Goal: Task Accomplishment & Management: Complete application form

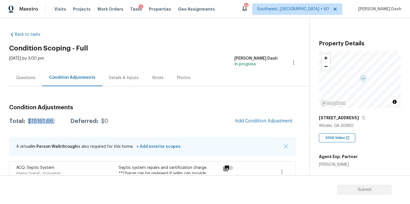
scroll to position [139, 0]
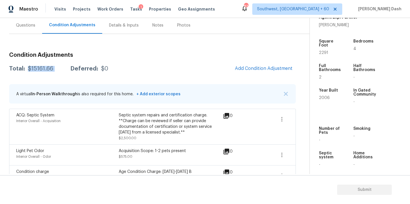
click at [42, 67] on div "$15161.66" at bounding box center [40, 69] width 25 height 6
click at [24, 30] on div "Questions" at bounding box center [25, 25] width 33 height 17
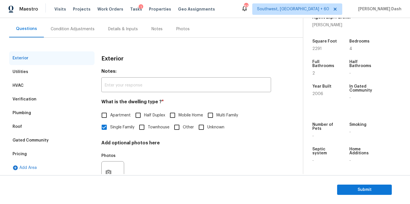
scroll to position [66, 0]
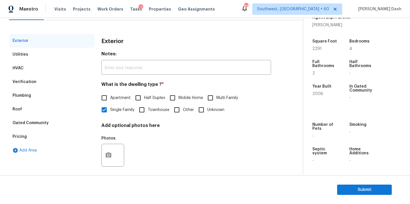
click at [31, 137] on div "Pricing" at bounding box center [51, 137] width 85 height 14
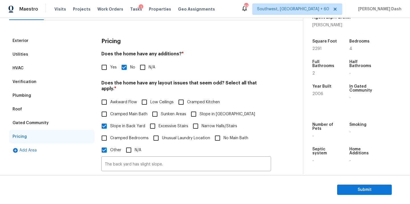
scroll to position [86, 0]
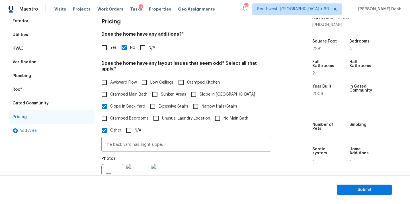
click at [29, 58] on div "Verification" at bounding box center [51, 62] width 85 height 14
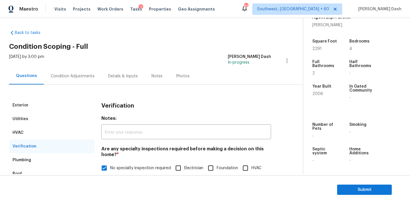
scroll to position [0, 0]
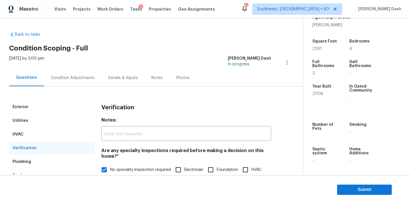
click at [67, 77] on div "Condition Adjustments" at bounding box center [73, 78] width 44 height 6
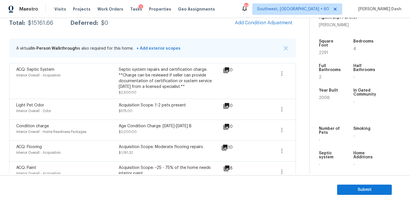
scroll to position [98, 0]
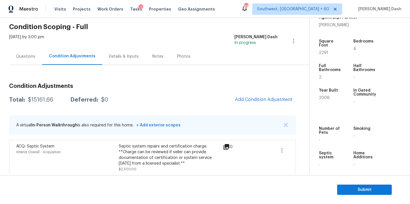
click at [26, 57] on div "Questions" at bounding box center [25, 57] width 19 height 6
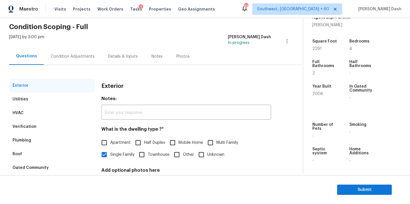
scroll to position [67, 0]
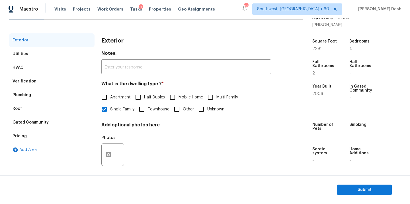
click at [27, 136] on div "Pricing" at bounding box center [51, 136] width 85 height 14
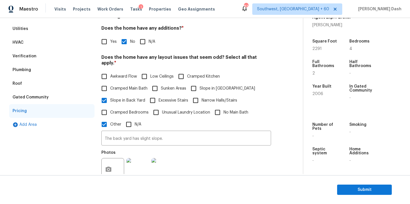
scroll to position [128, 0]
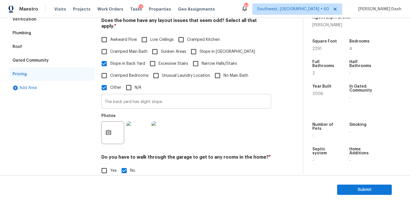
click at [140, 98] on input "The back yard has slight slope." at bounding box center [186, 101] width 170 height 13
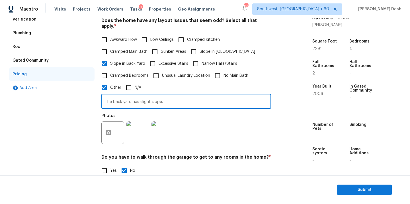
click at [140, 98] on input "The back yard has slight slope." at bounding box center [186, 101] width 170 height 13
click at [172, 96] on input "The back yard has slight slope." at bounding box center [186, 101] width 170 height 13
click at [157, 96] on input "The back yard has slight slope. Hence Odd layout." at bounding box center [186, 101] width 170 height 13
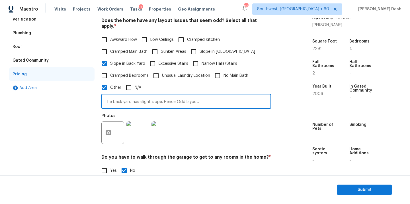
type input "The back yard has slight slope. Hence Odd layout."
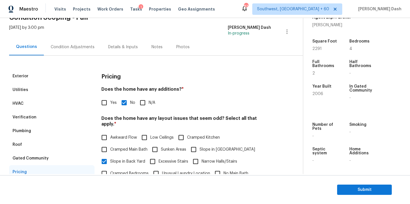
scroll to position [10, 0]
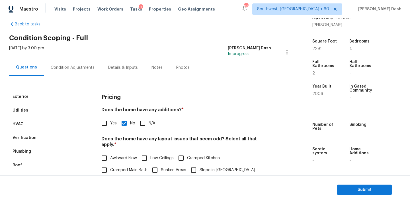
click at [52, 93] on div "Exterior" at bounding box center [51, 97] width 85 height 14
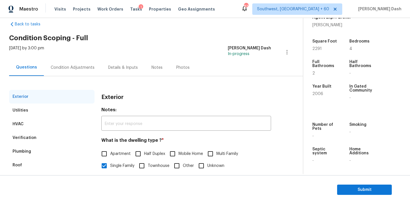
click at [70, 67] on div "Condition Adjustments" at bounding box center [73, 68] width 44 height 6
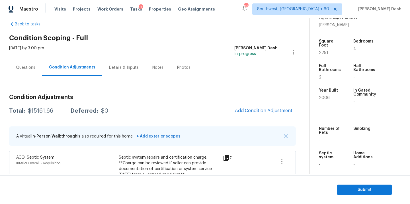
click at [30, 70] on div "Questions" at bounding box center [25, 68] width 19 height 6
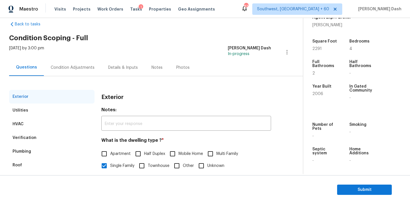
click at [23, 132] on div "Verification" at bounding box center [51, 138] width 85 height 14
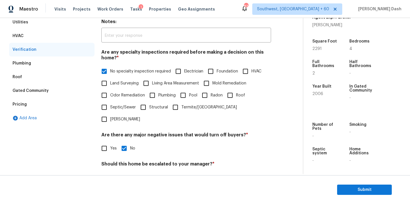
scroll to position [110, 0]
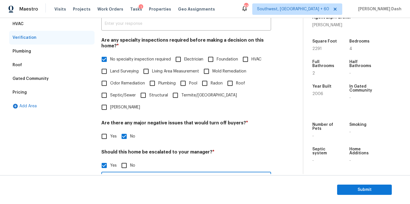
click at [142, 173] on input "This is an ALA full virtual. Needs review. The house has a detached 2 car garag…" at bounding box center [186, 179] width 170 height 13
click at [355, 184] on button "Submit" at bounding box center [364, 189] width 55 height 11
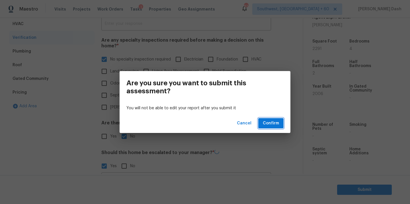
click at [277, 124] on span "Confirm" at bounding box center [271, 123] width 16 height 7
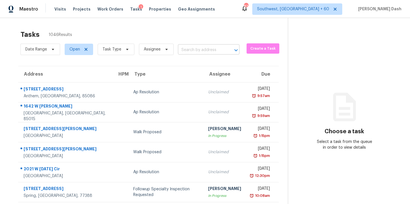
click at [199, 51] on input "text" at bounding box center [201, 50] width 46 height 9
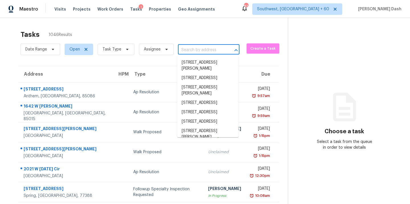
paste input "1701 Eastway Dr, Dallas, NC 28034"
type input "1701 Eastway Dr, Dallas, NC 28034"
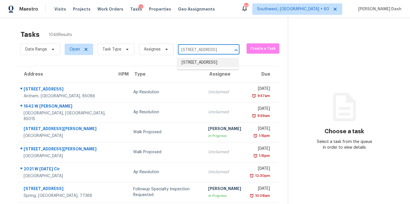
click at [201, 59] on li "1701 Eastway Dr, Dallas, NC 28034" at bounding box center [207, 62] width 61 height 9
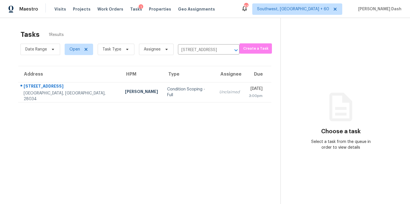
click at [159, 104] on section "Tasks 1 Results Date Range Open Task Type Assignee 1701 Eastway Dr, Dallas, NC …" at bounding box center [144, 124] width 271 height 194
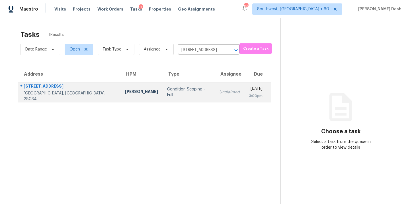
click at [163, 94] on td "Condition Scoping - Full" at bounding box center [189, 92] width 52 height 20
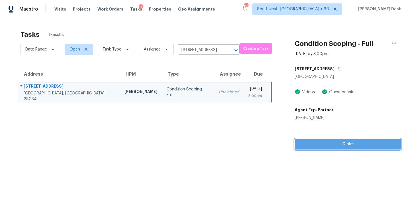
click at [338, 144] on span "Claim" at bounding box center [347, 143] width 97 height 7
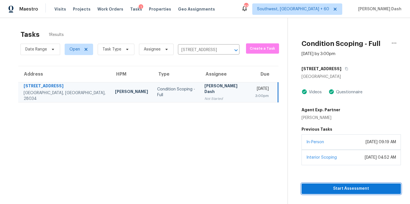
click at [322, 189] on span "Start Assessment" at bounding box center [351, 188] width 90 height 7
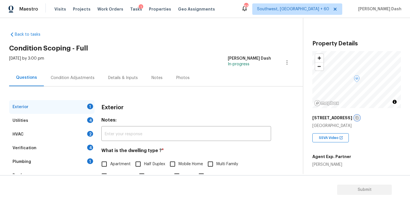
click at [356, 117] on icon "button" at bounding box center [357, 117] width 3 height 3
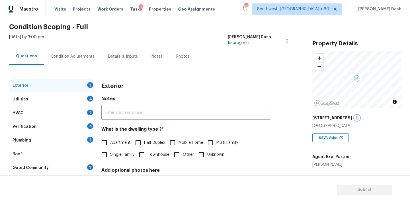
scroll to position [55, 0]
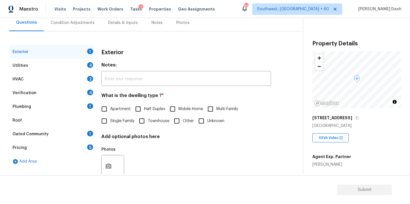
click at [107, 120] on input "Single Family" at bounding box center [104, 121] width 12 height 12
checkbox input "true"
click at [86, 64] on div "Utilities 4" at bounding box center [51, 66] width 85 height 14
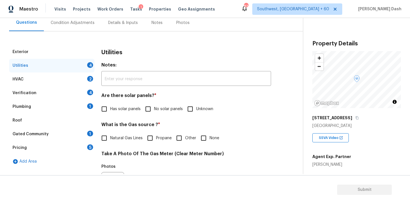
click at [160, 109] on span "No solar panels" at bounding box center [168, 109] width 29 height 6
click at [154, 109] on input "No solar panels" at bounding box center [148, 109] width 12 height 12
checkbox input "true"
click at [116, 139] on span "Natural Gas Lines" at bounding box center [126, 138] width 32 height 6
click at [110, 139] on input "Natural Gas Lines" at bounding box center [104, 138] width 12 height 12
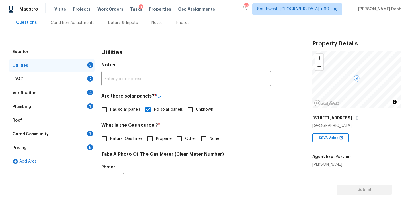
checkbox input "true"
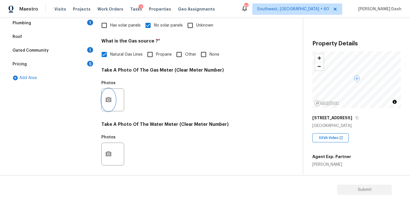
click at [104, 96] on button "button" at bounding box center [109, 100] width 14 height 22
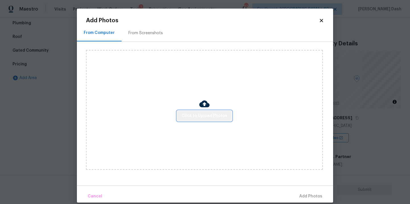
click at [206, 117] on span "Click to Upload Photos" at bounding box center [205, 115] width 46 height 7
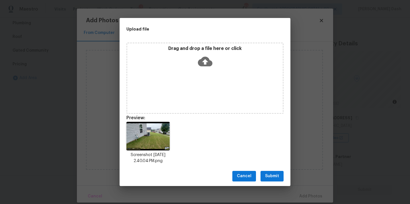
click at [274, 172] on span "Submit" at bounding box center [272, 175] width 14 height 7
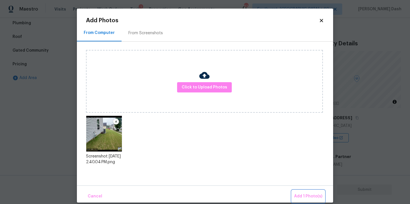
click at [305, 191] on button "Add 1 Photo(s)" at bounding box center [308, 196] width 33 height 12
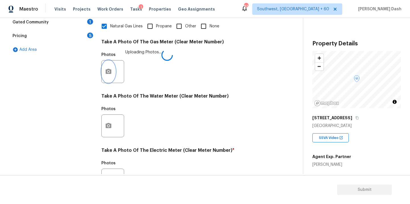
scroll to position [221, 0]
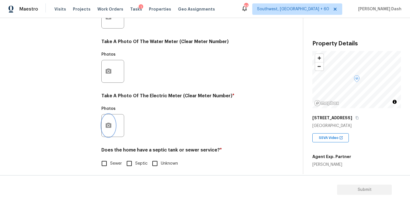
click at [105, 123] on icon "button" at bounding box center [108, 125] width 7 height 7
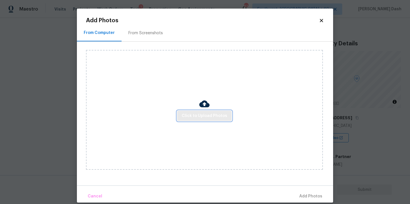
click at [206, 114] on span "Click to Upload Photos" at bounding box center [205, 115] width 46 height 7
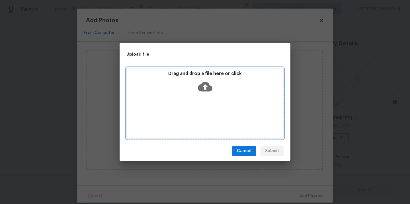
click at [206, 114] on div "Drag and drop a file here or click" at bounding box center [204, 102] width 157 height 71
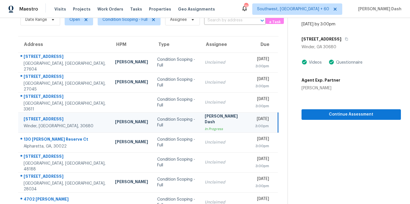
scroll to position [63, 0]
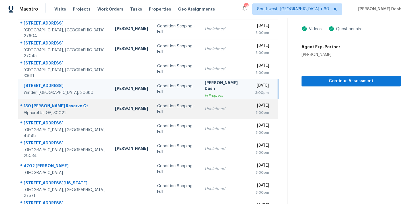
click at [153, 111] on td "Condition Scoping - Full" at bounding box center [176, 109] width 47 height 20
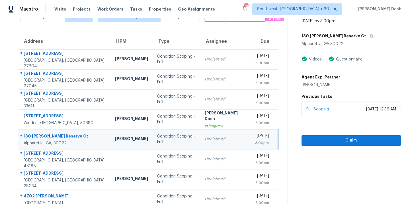
scroll to position [6, 0]
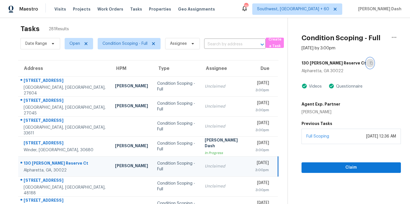
click at [369, 63] on icon "button" at bounding box center [370, 62] width 3 height 3
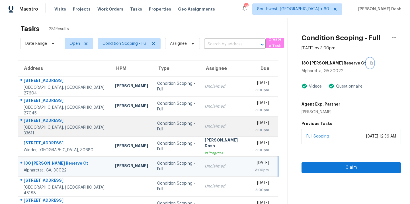
scroll to position [93, 0]
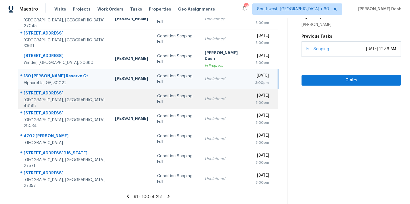
click at [157, 100] on div "Condition Scoping - Full" at bounding box center [176, 98] width 38 height 11
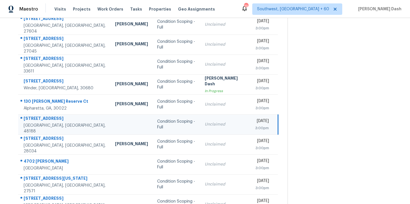
scroll to position [37, 0]
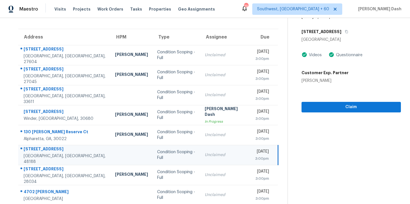
click at [339, 36] on div "273 Queens Way" at bounding box center [350, 31] width 99 height 10
click at [345, 32] on icon "button" at bounding box center [346, 31] width 3 height 3
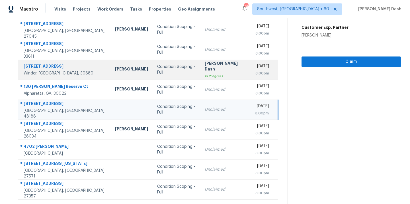
scroll to position [85, 0]
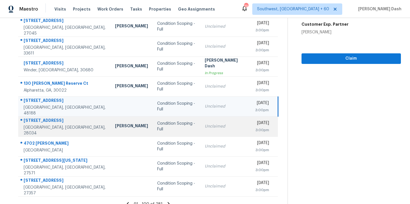
click at [153, 122] on td "Condition Scoping - Full" at bounding box center [176, 126] width 47 height 20
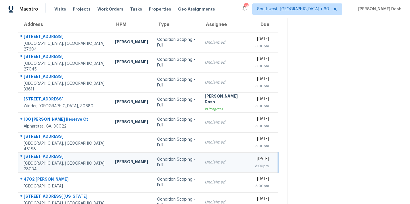
scroll to position [5, 0]
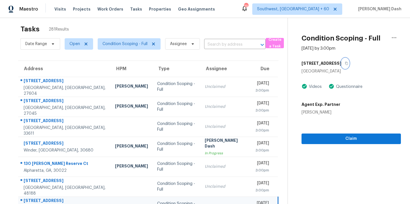
click at [345, 64] on icon "button" at bounding box center [346, 62] width 3 height 3
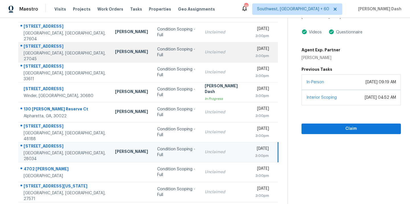
scroll to position [93, 0]
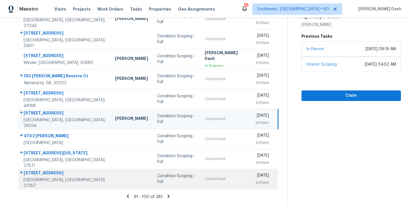
click at [161, 182] on td "Condition Scoping - Full" at bounding box center [176, 179] width 47 height 20
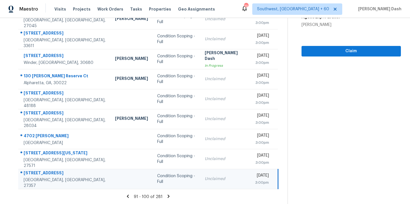
click at [168, 196] on icon at bounding box center [169, 195] width 2 height 3
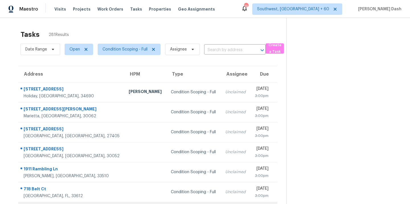
scroll to position [8, 0]
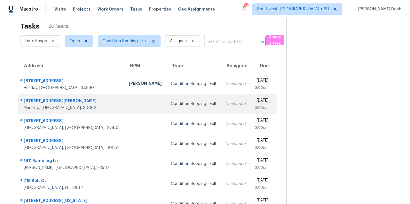
click at [171, 104] on div "Condition Scoping - Full" at bounding box center [193, 104] width 45 height 6
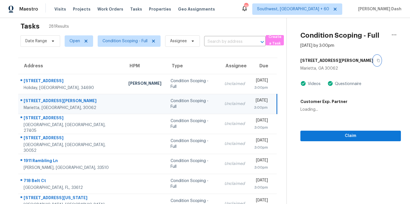
click at [377, 59] on icon "button" at bounding box center [378, 60] width 3 height 3
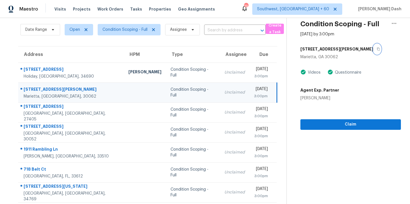
scroll to position [21, 0]
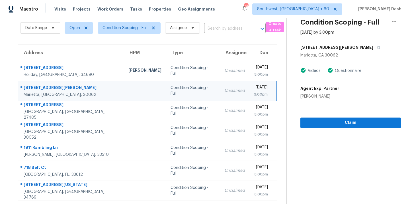
click at [166, 94] on td "Condition Scoping - Full" at bounding box center [193, 91] width 54 height 20
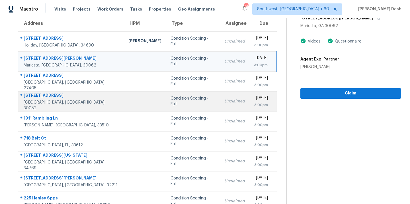
scroll to position [12, 0]
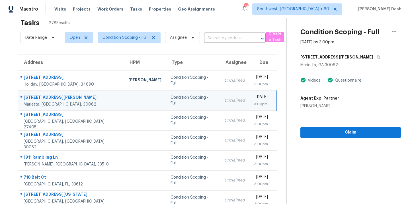
click at [180, 102] on div "Condition Scoping - Full" at bounding box center [192, 99] width 45 height 11
click at [373, 58] on button "button" at bounding box center [377, 57] width 8 height 10
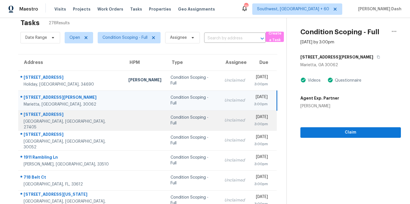
click at [175, 119] on div "Condition Scoping - Full" at bounding box center [192, 119] width 45 height 11
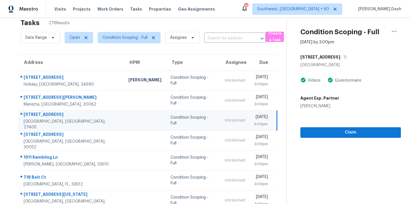
click at [347, 60] on div "5102 Shorthorn Way" at bounding box center [350, 57] width 100 height 10
click at [344, 56] on icon "button" at bounding box center [345, 57] width 3 height 3
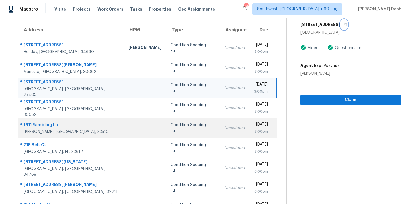
scroll to position [46, 0]
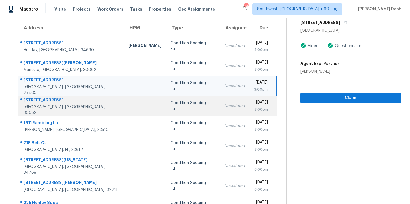
click at [174, 111] on td "Condition Scoping - Full" at bounding box center [193, 106] width 54 height 20
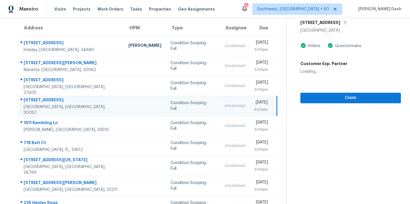
scroll to position [0, 0]
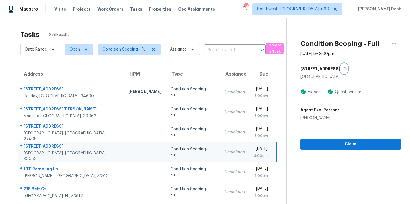
click at [344, 69] on icon "button" at bounding box center [345, 68] width 3 height 3
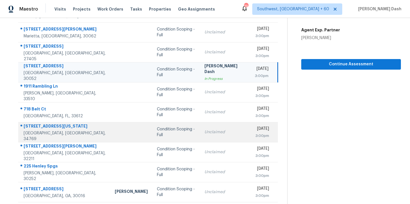
scroll to position [93, 0]
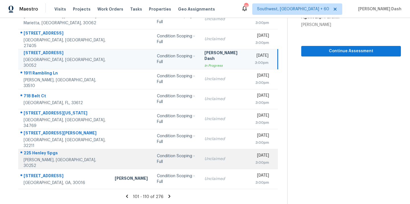
click at [167, 158] on div "Condition Scoping - Full" at bounding box center [176, 158] width 38 height 11
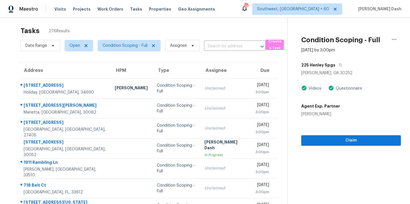
scroll to position [0, 0]
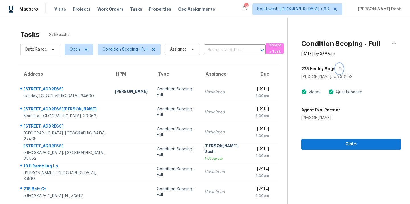
click at [337, 71] on button "button" at bounding box center [339, 68] width 8 height 10
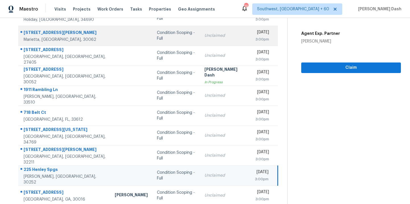
scroll to position [93, 0]
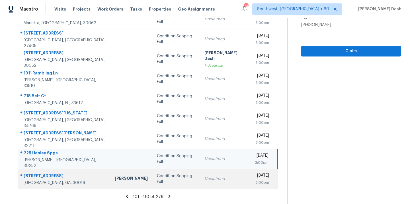
click at [157, 178] on div "Condition Scoping - Full" at bounding box center [176, 178] width 38 height 11
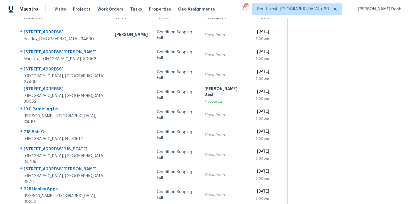
scroll to position [13, 0]
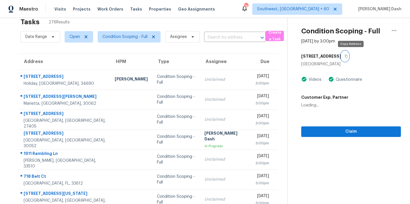
click at [349, 54] on button "button" at bounding box center [345, 56] width 8 height 10
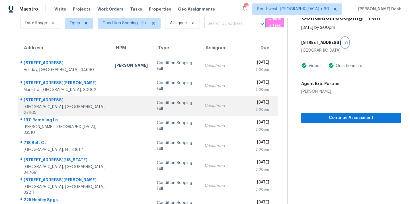
scroll to position [28, 0]
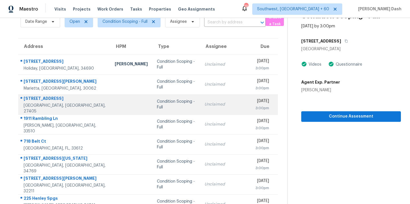
click at [157, 101] on div "Condition Scoping - Full" at bounding box center [176, 103] width 38 height 11
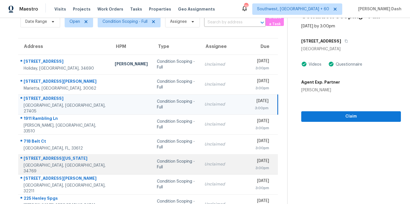
scroll to position [93, 0]
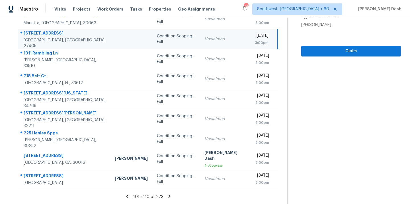
click at [167, 195] on icon at bounding box center [169, 195] width 5 height 5
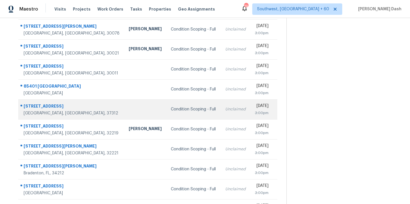
scroll to position [34, 0]
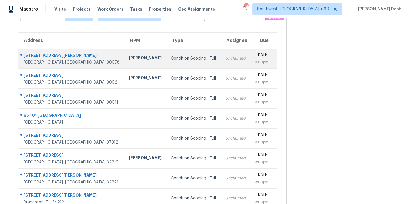
click at [166, 61] on td "Condition Scoping - Full" at bounding box center [193, 58] width 54 height 20
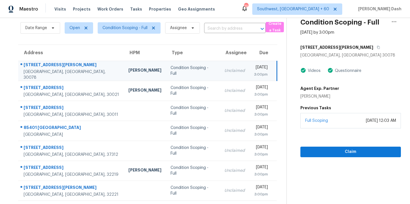
scroll to position [14, 0]
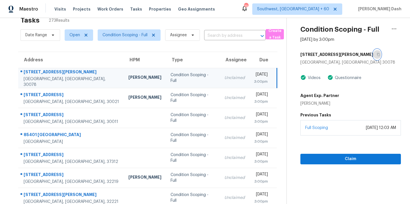
click at [377, 54] on icon "button" at bounding box center [378, 54] width 3 height 3
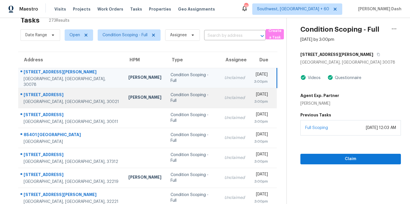
click at [170, 98] on div "Condition Scoping - Full" at bounding box center [192, 97] width 45 height 11
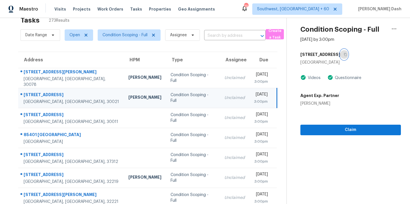
click at [344, 56] on icon "button" at bounding box center [345, 54] width 3 height 3
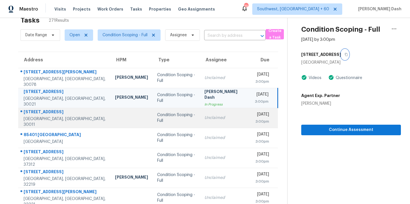
scroll to position [21, 0]
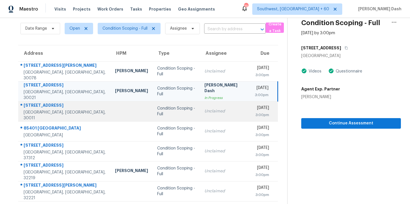
click at [153, 108] on td "Condition Scoping - Full" at bounding box center [176, 111] width 47 height 20
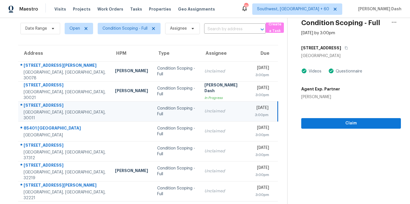
click at [333, 49] on div "1257 4th Ave" at bounding box center [351, 48] width 100 height 10
click at [341, 46] on button "button" at bounding box center [345, 48] width 8 height 10
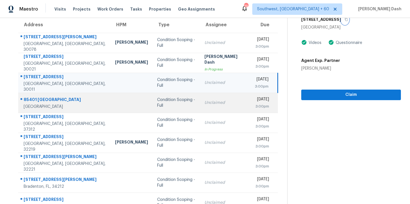
scroll to position [50, 0]
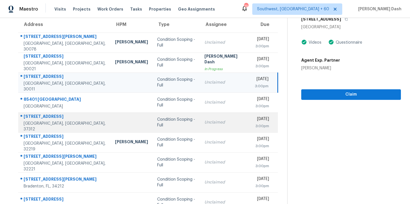
click at [200, 127] on td "Unclaimed" at bounding box center [225, 122] width 50 height 20
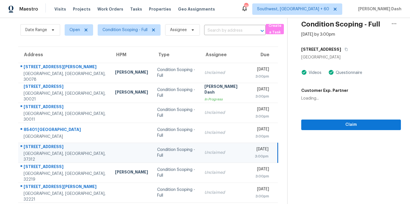
scroll to position [0, 0]
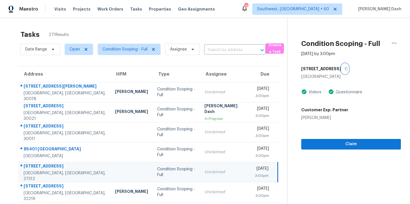
click at [346, 68] on icon "button" at bounding box center [346, 68] width 3 height 3
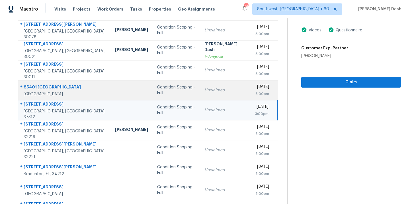
scroll to position [93, 0]
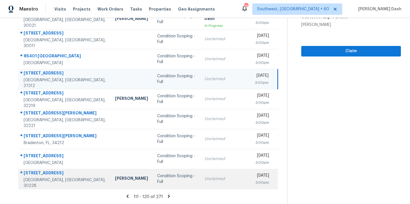
click at [157, 178] on div "Condition Scoping - Full" at bounding box center [176, 178] width 38 height 11
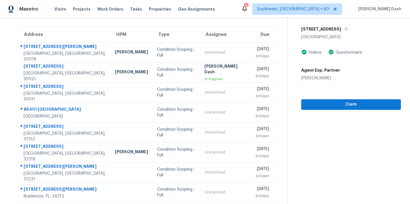
scroll to position [0, 0]
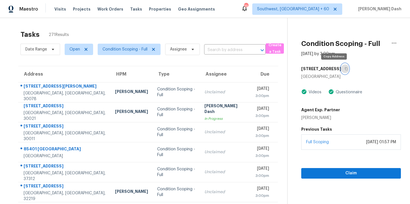
click at [344, 70] on icon "button" at bounding box center [345, 68] width 3 height 3
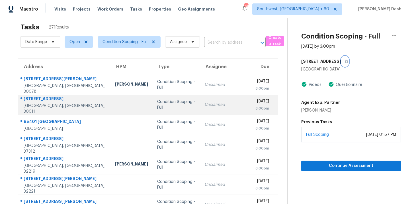
scroll to position [93, 0]
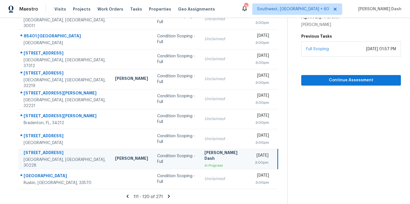
click at [166, 195] on icon at bounding box center [168, 195] width 5 height 5
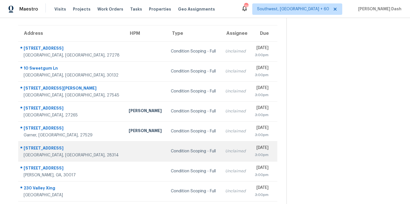
scroll to position [36, 0]
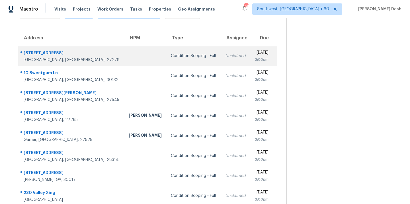
click at [124, 57] on td at bounding box center [145, 56] width 42 height 20
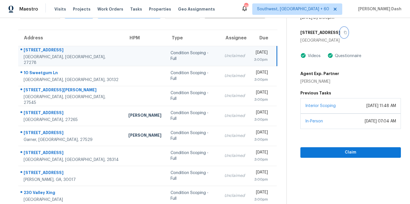
click at [340, 30] on button "button" at bounding box center [344, 32] width 8 height 10
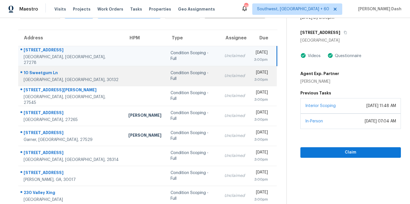
click at [170, 77] on div "Condition Scoping - Full" at bounding box center [192, 75] width 45 height 11
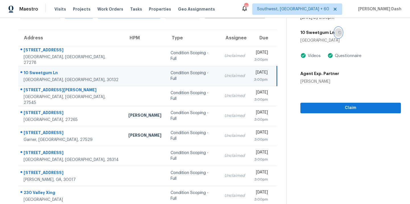
click at [338, 34] on icon "button" at bounding box center [339, 32] width 3 height 3
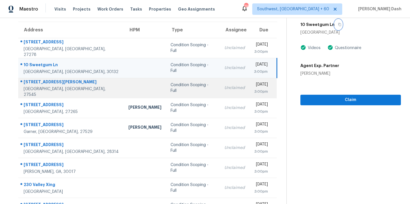
scroll to position [45, 0]
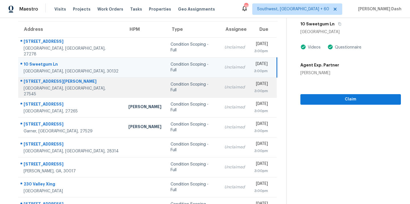
click at [166, 91] on td "Condition Scoping - Full" at bounding box center [193, 87] width 54 height 20
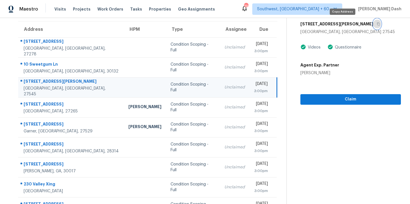
click at [377, 25] on icon "button" at bounding box center [378, 23] width 3 height 3
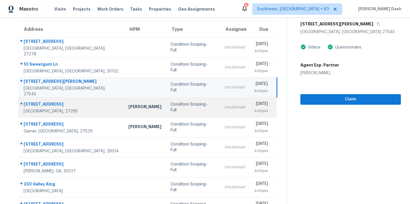
click at [170, 106] on div "Condition Scoping - Full" at bounding box center [192, 106] width 45 height 11
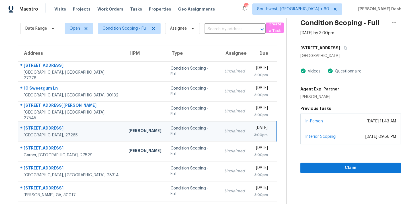
scroll to position [0, 0]
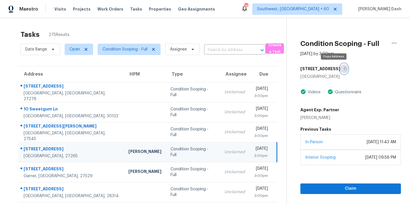
click at [344, 68] on icon "button" at bounding box center [345, 68] width 3 height 3
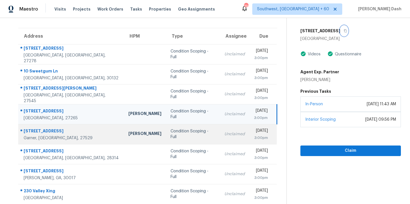
scroll to position [68, 0]
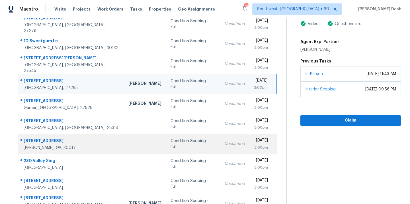
click at [166, 150] on td "Condition Scoping - Full" at bounding box center [193, 143] width 54 height 20
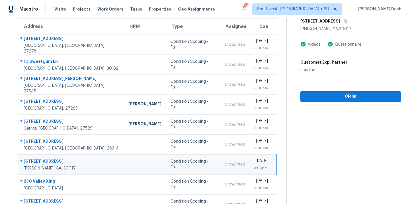
scroll to position [33, 0]
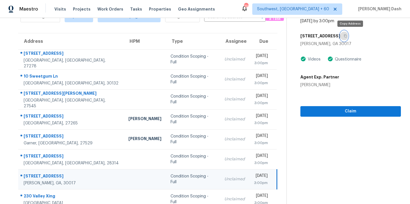
click at [348, 38] on button "button" at bounding box center [344, 36] width 8 height 10
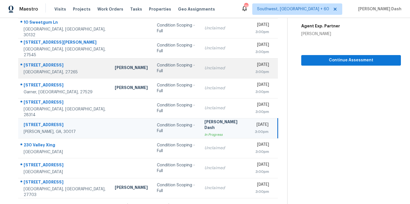
scroll to position [93, 0]
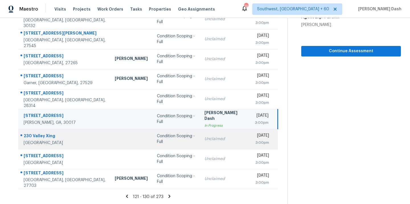
click at [152, 143] on td "Condition Scoping - Full" at bounding box center [176, 139] width 48 height 20
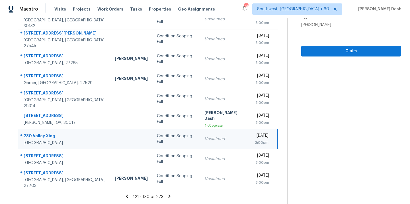
scroll to position [1, 0]
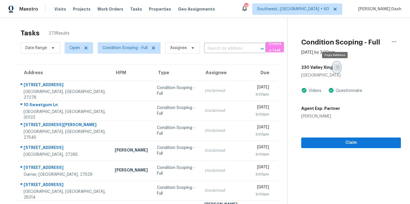
click at [336, 66] on icon "button" at bounding box center [337, 66] width 3 height 3
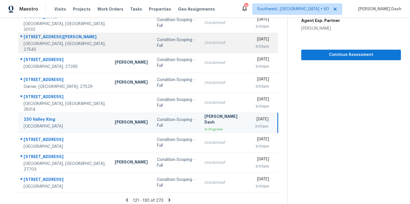
scroll to position [90, 0]
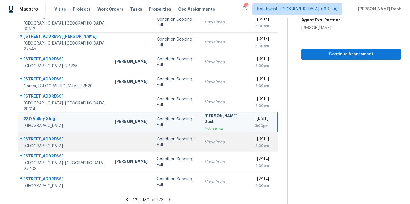
click at [162, 139] on div "Condition Scoping - Full" at bounding box center [176, 141] width 38 height 11
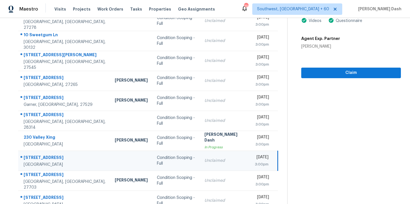
scroll to position [30, 0]
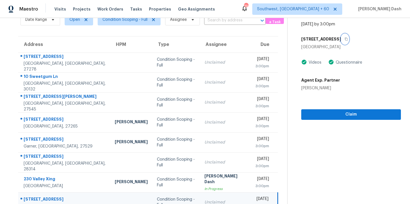
click at [344, 38] on icon "button" at bounding box center [345, 38] width 3 height 3
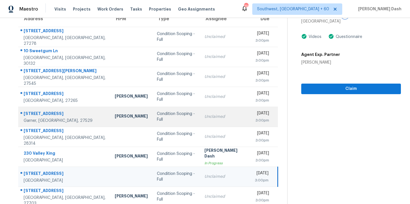
scroll to position [93, 0]
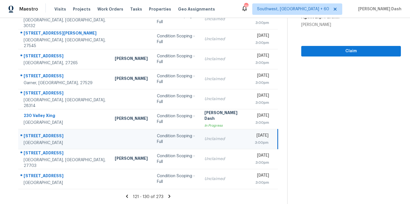
click at [169, 196] on icon at bounding box center [170, 195] width 2 height 3
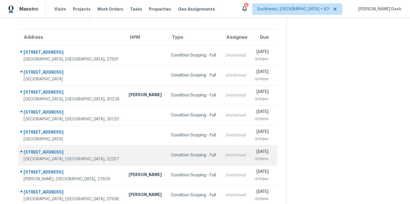
scroll to position [35, 0]
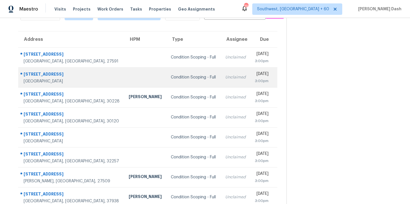
click at [124, 82] on td at bounding box center [145, 77] width 42 height 20
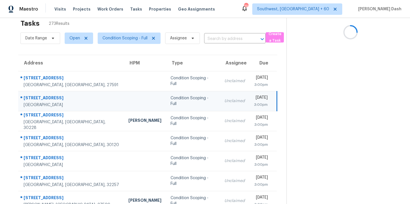
scroll to position [4, 0]
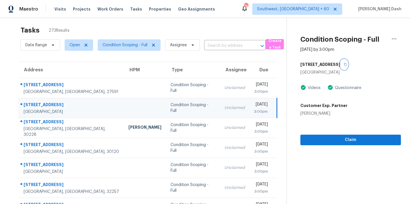
click at [340, 67] on button "button" at bounding box center [344, 64] width 8 height 10
click at [344, 65] on icon "button" at bounding box center [345, 64] width 3 height 3
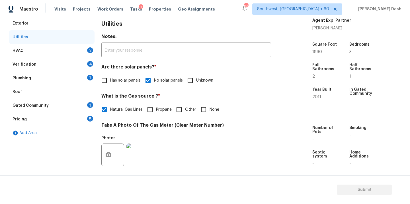
scroll to position [139, 0]
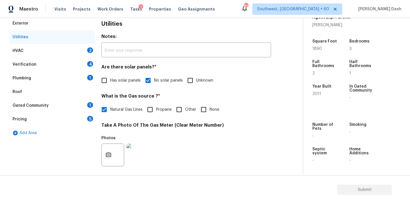
click at [83, 50] on div "HVAC 2" at bounding box center [51, 51] width 85 height 14
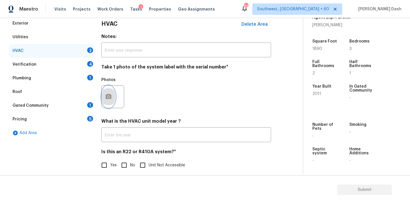
click at [112, 100] on button "button" at bounding box center [109, 96] width 14 height 22
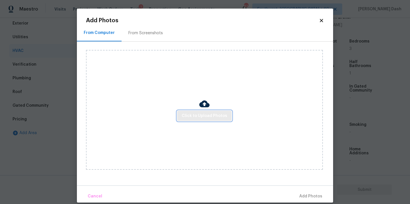
click at [211, 115] on span "Click to Upload Photos" at bounding box center [205, 115] width 46 height 7
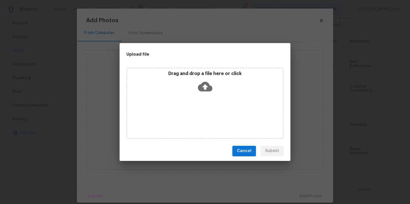
click at [211, 115] on div "Drag and drop a file here or click" at bounding box center [204, 102] width 157 height 71
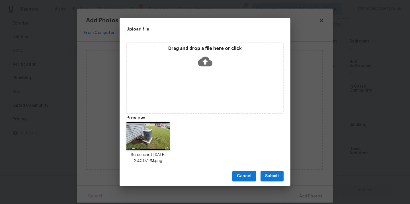
click at [273, 168] on div "Cancel Submit" at bounding box center [205, 176] width 171 height 20
click at [274, 173] on span "Submit" at bounding box center [272, 175] width 14 height 7
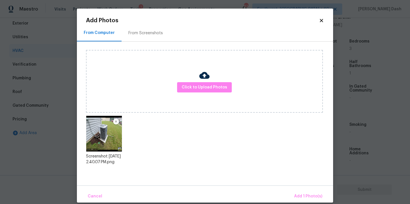
click at [307, 189] on div "Cancel Add 1 Photo(s)" at bounding box center [205, 193] width 256 height 17
click at [306, 194] on span "Add 1 Photo(s)" at bounding box center [308, 195] width 28 height 7
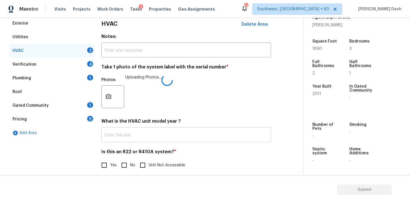
click at [123, 138] on input "text" at bounding box center [186, 134] width 170 height 13
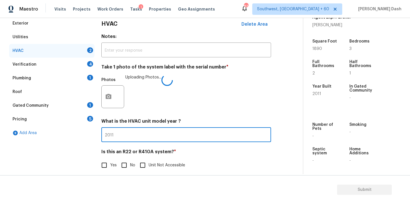
type input "2011"
click at [119, 162] on input "No" at bounding box center [124, 165] width 12 height 12
checkbox input "true"
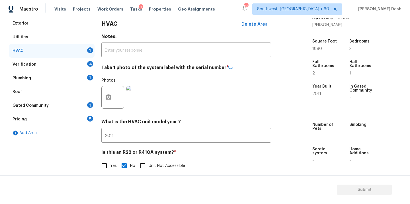
click at [83, 62] on div "Verification 4" at bounding box center [51, 64] width 85 height 14
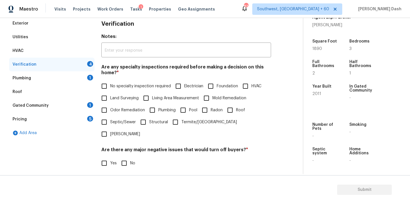
drag, startPoint x: 137, startPoint y: 86, endPoint x: 134, endPoint y: 104, distance: 18.7
click at [137, 86] on span "No specialty inspection required" at bounding box center [140, 86] width 61 height 6
click at [110, 86] on input "No specialty inspection required" at bounding box center [104, 86] width 12 height 12
checkbox input "true"
click at [129, 147] on div "Are there any major negative issues that would turn off buyers? * Yes No" at bounding box center [186, 158] width 170 height 22
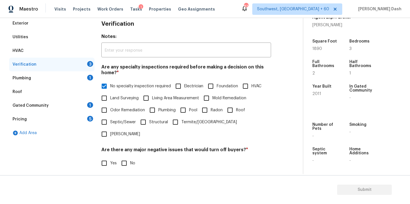
click at [126, 157] on input "No" at bounding box center [124, 163] width 12 height 12
checkbox input "true"
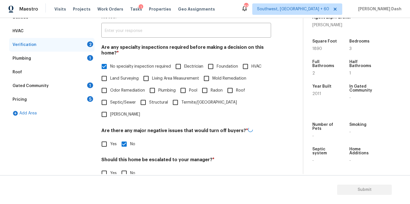
scroll to position [128, 0]
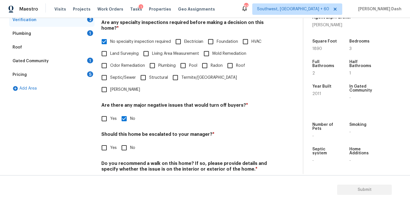
click at [103, 141] on input "Yes" at bounding box center [104, 147] width 12 height 12
checkbox input "true"
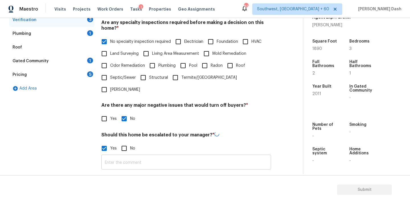
click at [128, 156] on input "text" at bounding box center [186, 162] width 170 height 13
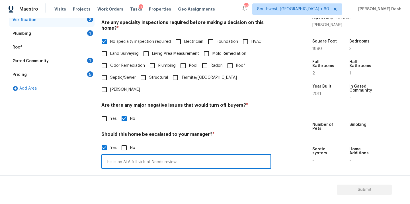
scroll to position [182, 0]
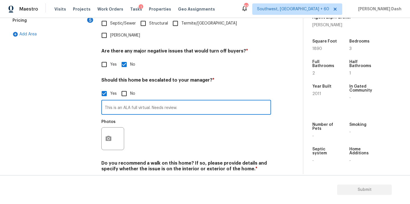
type input "This is an ALA full virtual. Needs review."
click at [110, 135] on icon "button" at bounding box center [108, 138] width 7 height 7
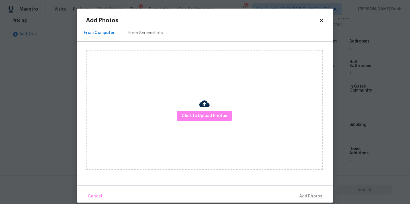
click at [202, 122] on div "Click to Upload Photos" at bounding box center [204, 110] width 237 height 120
click at [202, 117] on span "Click to Upload Photos" at bounding box center [205, 115] width 46 height 7
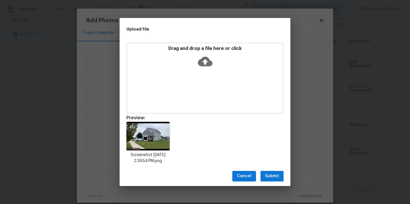
click at [282, 174] on button "Submit" at bounding box center [271, 175] width 23 height 11
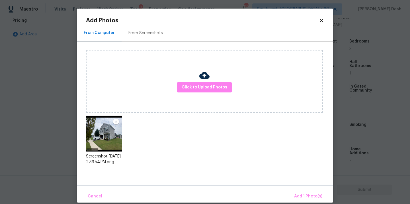
click at [301, 186] on div "Cancel Add 1 Photo(s)" at bounding box center [205, 193] width 256 height 17
click at [301, 196] on span "Add 1 Photo(s)" at bounding box center [308, 195] width 28 height 7
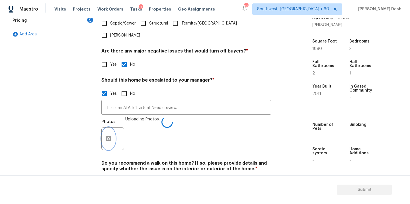
scroll to position [193, 0]
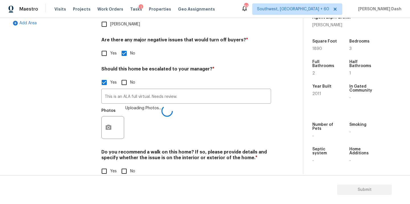
click at [122, 165] on input "No" at bounding box center [124, 171] width 12 height 12
checkbox input "true"
click at [64, 105] on div "Exterior Utilities HVAC Verification 1 Plumbing 1 Roof Gated Community 1 Pricin…" at bounding box center [51, 45] width 85 height 277
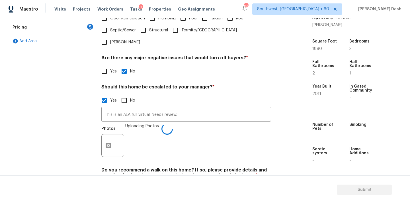
scroll to position [155, 0]
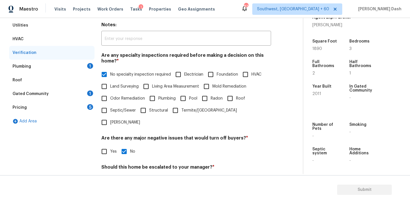
click at [81, 70] on div "Plumbing 1" at bounding box center [51, 66] width 85 height 14
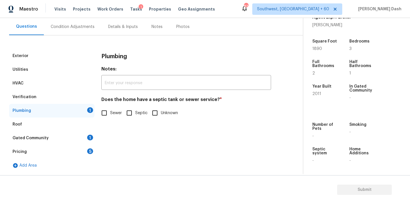
click at [112, 124] on div "Plumbing Notes: ​ Does the home have a septic tank or sewer service? * Sewer Se…" at bounding box center [186, 87] width 170 height 77
click at [108, 116] on input "Sewer" at bounding box center [104, 113] width 12 height 12
checkbox input "true"
click at [91, 136] on div "1" at bounding box center [90, 137] width 6 height 6
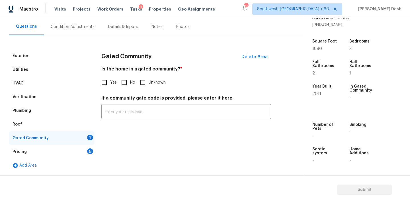
click at [124, 81] on input "No" at bounding box center [124, 82] width 12 height 12
checkbox input "true"
click at [86, 150] on div "Pricing 5" at bounding box center [51, 152] width 85 height 14
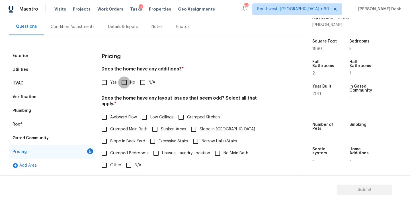
click at [123, 82] on input "No" at bounding box center [124, 82] width 12 height 12
checkbox input "true"
click at [129, 172] on div "Pricing Does the home have any additions? * Yes No N/A Does the home have any l…" at bounding box center [186, 157] width 170 height 216
click at [128, 159] on input "N/A" at bounding box center [129, 165] width 12 height 12
checkbox input "true"
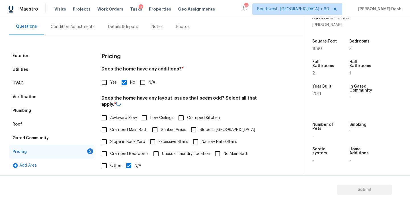
scroll to position [131, 0]
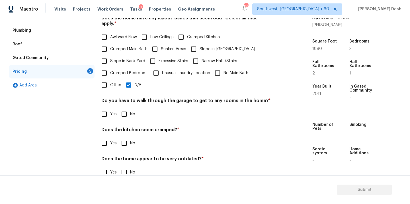
click at [117, 116] on div "Pricing Does the home have any additions? * Yes No N/A Does the home have any l…" at bounding box center [186, 77] width 170 height 216
click at [121, 112] on input "No" at bounding box center [124, 114] width 12 height 12
checkbox input "true"
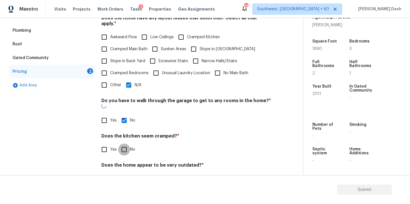
click at [121, 143] on input "No" at bounding box center [124, 149] width 12 height 12
checkbox input "true"
click at [125, 173] on input "No" at bounding box center [124, 179] width 12 height 12
checkbox input "true"
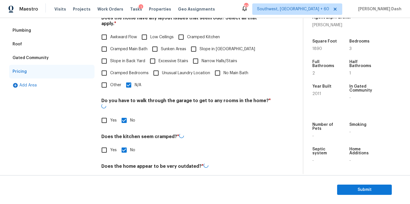
click at [107, 55] on input "Slope in Back Yard" at bounding box center [104, 61] width 12 height 12
checkbox input "true"
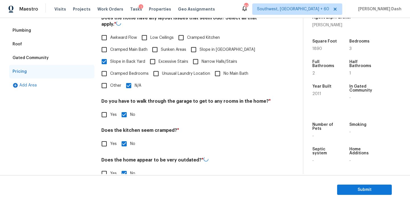
click at [130, 80] on input "N/A" at bounding box center [129, 85] width 12 height 12
checkbox input "false"
click at [107, 79] on input "Other" at bounding box center [104, 85] width 12 height 12
checkbox input "true"
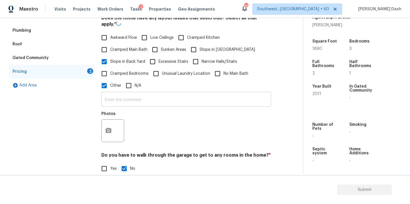
click at [118, 99] on input "text" at bounding box center [186, 99] width 170 height 13
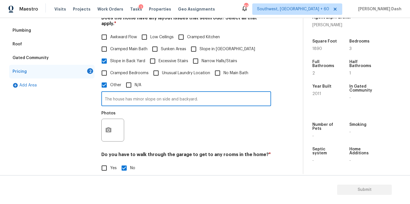
type input "The house has minor slope on side and backyard."
click at [110, 122] on button "button" at bounding box center [109, 130] width 14 height 22
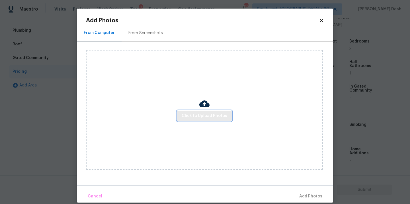
click at [210, 115] on span "Click to Upload Photos" at bounding box center [205, 115] width 46 height 7
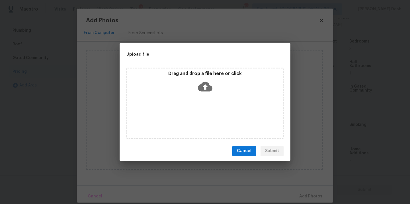
click at [210, 115] on div "Drag and drop a file here or click" at bounding box center [204, 102] width 157 height 71
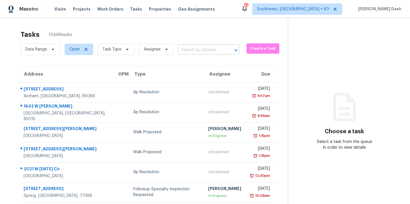
click at [194, 48] on input "text" at bounding box center [201, 50] width 46 height 9
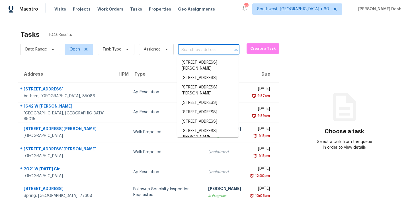
paste input "[STREET_ADDRESS]"
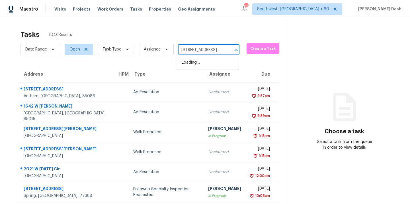
type input "[STREET_ADDRESS]"
click at [196, 47] on input "text" at bounding box center [201, 50] width 46 height 9
paste input "[STREET_ADDRESS]"
type input "[STREET_ADDRESS]"
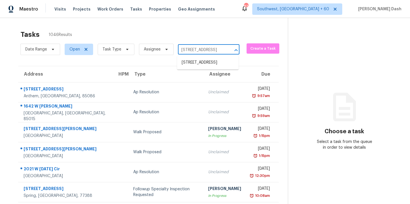
scroll to position [0, 22]
click at [198, 61] on li "230 Valley Xing, Canton, GA 30114" at bounding box center [207, 62] width 61 height 9
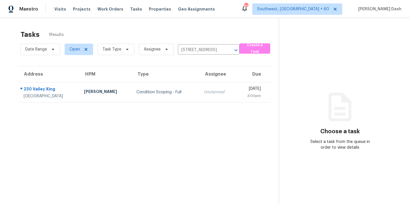
click at [132, 95] on td "Condition Scoping - Full" at bounding box center [165, 92] width 67 height 20
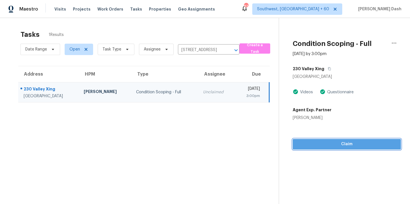
click at [334, 144] on span "Claim" at bounding box center [346, 143] width 99 height 7
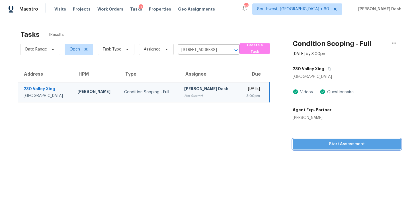
click at [332, 142] on span "Start Assessment" at bounding box center [346, 143] width 99 height 7
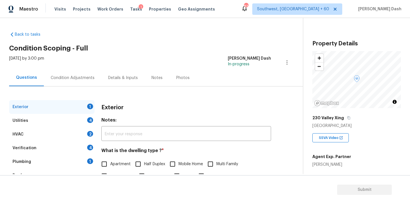
scroll to position [47, 0]
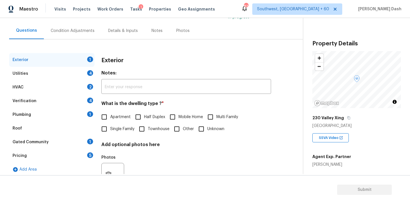
click at [115, 129] on span "Single Family" at bounding box center [122, 129] width 24 height 6
click at [110, 129] on input "Single Family" at bounding box center [104, 129] width 12 height 12
checkbox input "true"
click at [148, 134] on input "Townhouse" at bounding box center [142, 129] width 12 height 12
checkbox input "true"
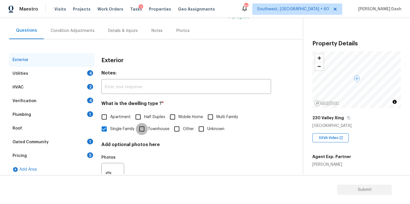
checkbox input "false"
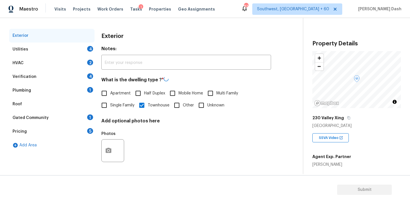
scroll to position [71, 0]
click at [86, 49] on div "Utilities 4" at bounding box center [51, 50] width 85 height 14
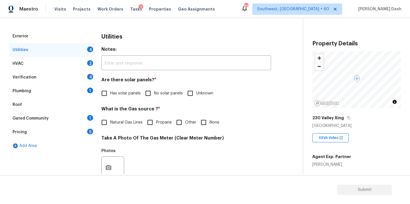
click at [157, 92] on span "No solar panels" at bounding box center [168, 93] width 29 height 6
click at [154, 92] on input "No solar panels" at bounding box center [148, 93] width 12 height 12
checkbox input "true"
click at [111, 122] on span "Natural Gas Lines" at bounding box center [126, 122] width 32 height 6
click at [110, 122] on input "Natural Gas Lines" at bounding box center [104, 122] width 12 height 12
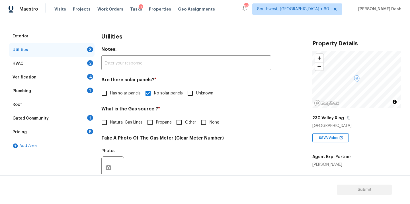
checkbox input "true"
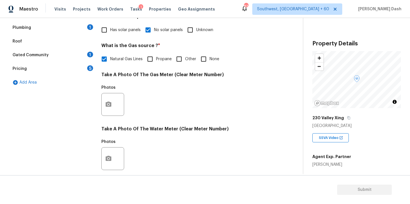
scroll to position [164, 0]
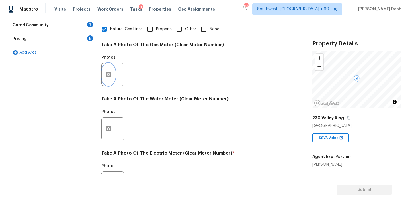
click at [111, 80] on button "button" at bounding box center [109, 74] width 14 height 22
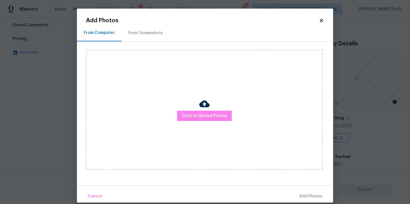
click at [187, 98] on div "Click to Upload Photos" at bounding box center [204, 110] width 237 height 120
click at [193, 113] on span "Click to Upload Photos" at bounding box center [205, 115] width 46 height 7
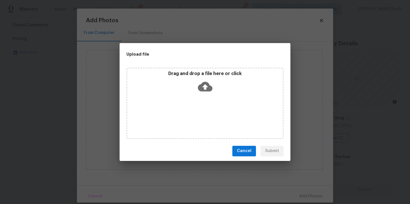
click at [193, 113] on div "Drag and drop a file here or click" at bounding box center [204, 102] width 157 height 71
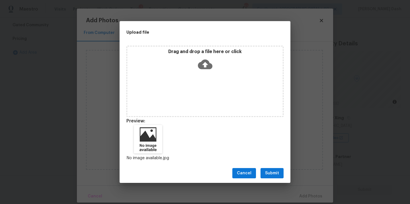
click at [265, 174] on button "Submit" at bounding box center [271, 173] width 23 height 11
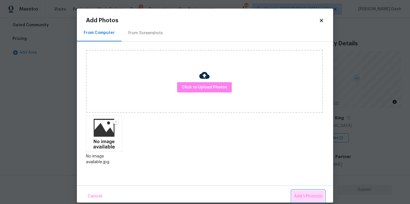
click at [312, 196] on span "Add 1 Photo(s)" at bounding box center [308, 195] width 28 height 7
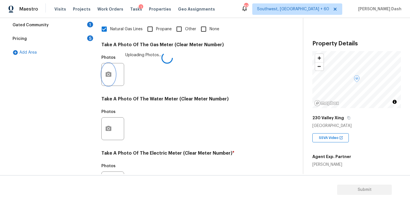
scroll to position [225, 0]
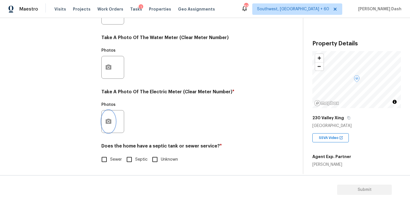
click at [113, 114] on button "button" at bounding box center [109, 121] width 14 height 22
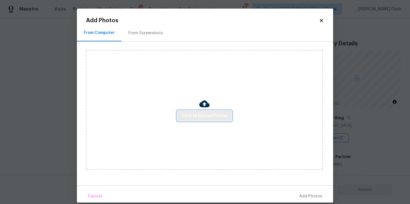
click at [190, 116] on span "Click to Upload Photos" at bounding box center [205, 115] width 46 height 7
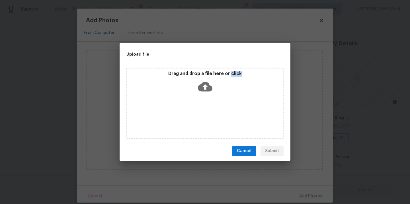
click at [190, 116] on div "Drag and drop a file here or click" at bounding box center [204, 102] width 157 height 71
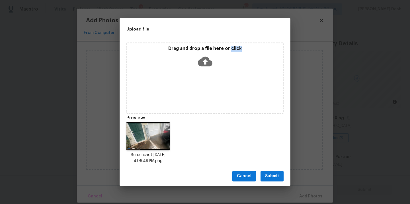
click at [274, 174] on span "Submit" at bounding box center [272, 175] width 14 height 7
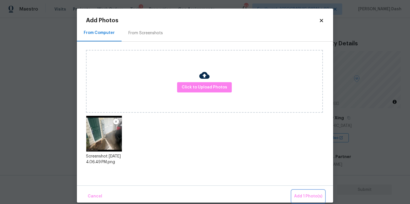
click at [309, 198] on span "Add 1 Photo(s)" at bounding box center [308, 195] width 28 height 7
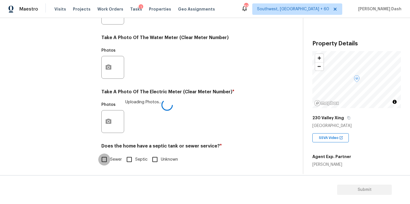
click at [103, 159] on input "Sewer" at bounding box center [104, 159] width 12 height 12
checkbox input "true"
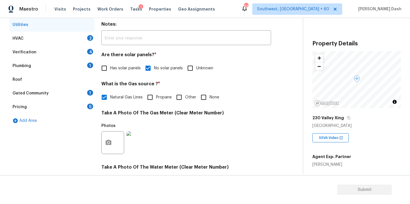
click at [80, 40] on div "HVAC 2" at bounding box center [51, 39] width 85 height 14
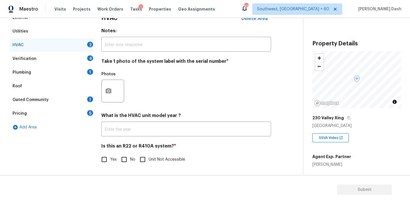
scroll to position [89, 0]
click at [107, 88] on icon "button" at bounding box center [108, 90] width 7 height 7
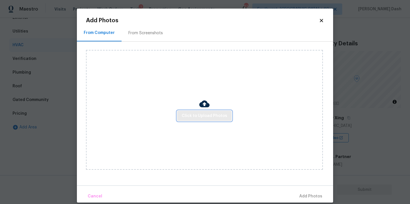
click at [191, 114] on span "Click to Upload Photos" at bounding box center [205, 115] width 46 height 7
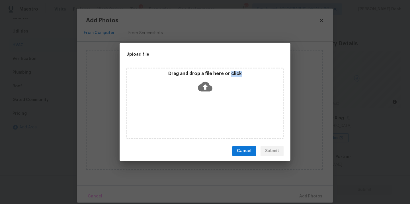
click at [191, 114] on div "Drag and drop a file here or click" at bounding box center [204, 102] width 157 height 71
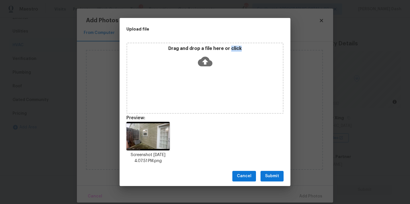
click at [278, 173] on span "Submit" at bounding box center [272, 175] width 14 height 7
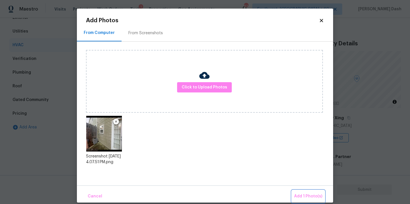
click at [311, 198] on span "Add 1 Photo(s)" at bounding box center [308, 195] width 28 height 7
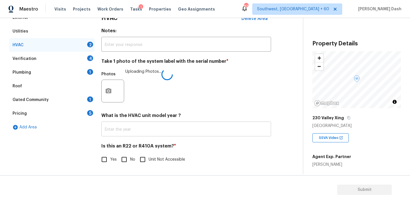
click at [120, 135] on input "text" at bounding box center [186, 129] width 170 height 13
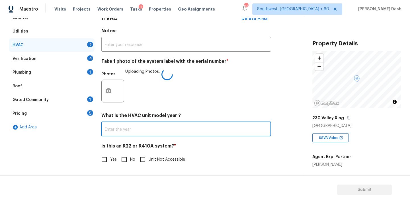
click at [140, 157] on input "Unit Not Accessible" at bounding box center [143, 159] width 12 height 12
checkbox input "true"
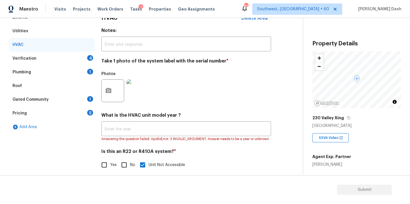
click at [84, 57] on div "Verification 4" at bounding box center [51, 59] width 85 height 14
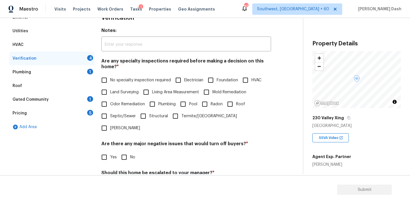
click at [118, 81] on span "No specialty inspection required" at bounding box center [140, 80] width 61 height 6
click at [110, 81] on input "No specialty inspection required" at bounding box center [104, 80] width 12 height 12
checkbox input "true"
click at [121, 151] on input "No" at bounding box center [124, 157] width 12 height 12
checkbox input "true"
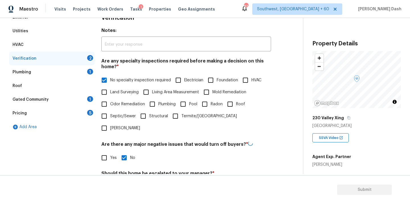
scroll to position [130, 0]
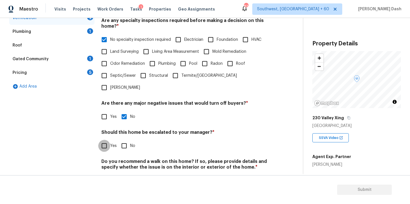
click at [105, 139] on input "Yes" at bounding box center [104, 145] width 12 height 12
checkbox input "true"
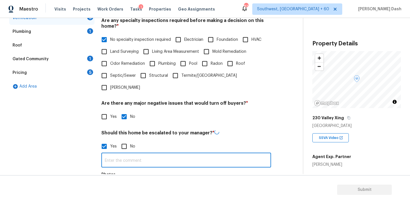
click at [122, 154] on input "text" at bounding box center [186, 160] width 170 height 13
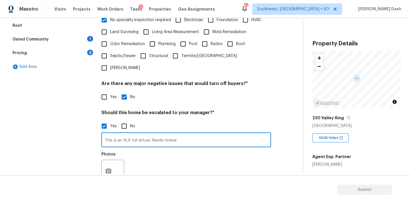
scroll to position [151, 0]
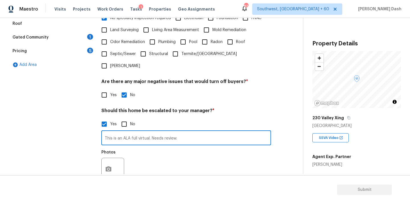
type input "This is an ALA full virtual. Needs review."
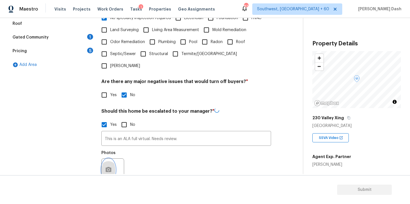
click at [108, 158] on button "button" at bounding box center [109, 169] width 14 height 22
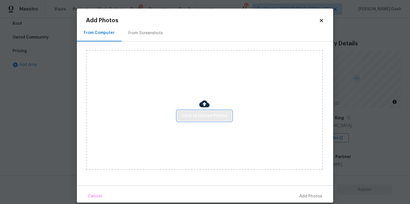
click at [192, 115] on span "Click to Upload Photos" at bounding box center [205, 115] width 46 height 7
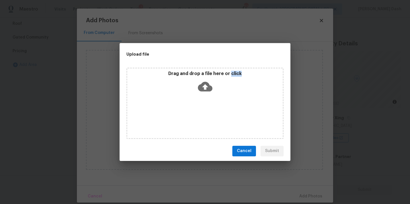
click at [192, 115] on div "Drag and drop a file here or click" at bounding box center [204, 102] width 157 height 71
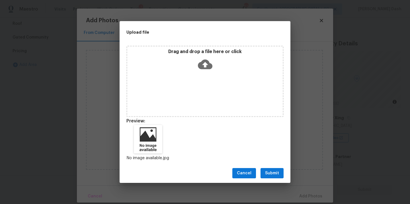
click at [257, 171] on div "Cancel Submit" at bounding box center [205, 173] width 171 height 20
click at [270, 171] on span "Submit" at bounding box center [272, 172] width 14 height 7
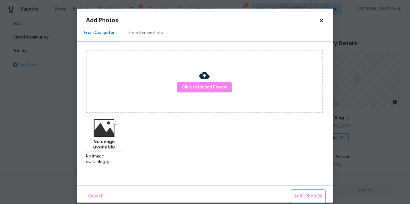
click at [324, 199] on button "Add 1 Photo(s)" at bounding box center [308, 196] width 33 height 12
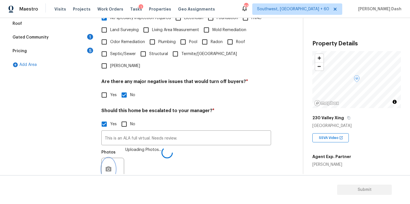
scroll to position [193, 0]
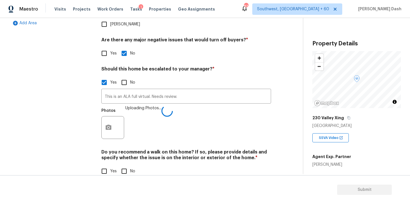
click at [123, 165] on input "No" at bounding box center [124, 171] width 12 height 12
checkbox input "true"
click at [81, 114] on div "Exterior Utilities HVAC Verification 1 Plumbing 1 Roof Gated Community 1 Pricin…" at bounding box center [51, 45] width 85 height 277
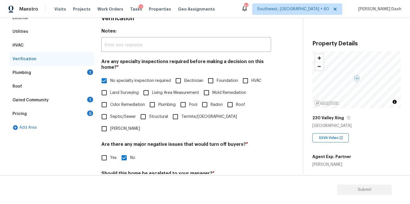
click at [86, 75] on div "Plumbing 1" at bounding box center [51, 73] width 85 height 14
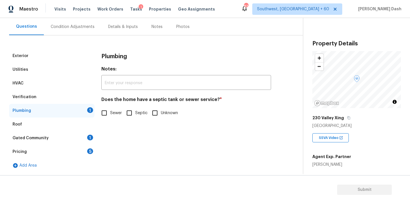
scroll to position [51, 0]
click at [107, 107] on input "Sewer" at bounding box center [104, 113] width 12 height 12
checkbox input "true"
click at [88, 130] on div "Roof" at bounding box center [51, 124] width 85 height 14
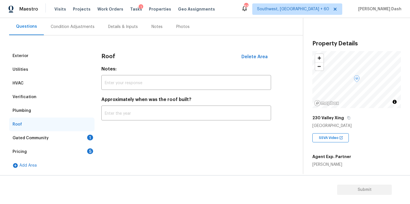
click at [90, 138] on div "1" at bounding box center [90, 137] width 6 height 6
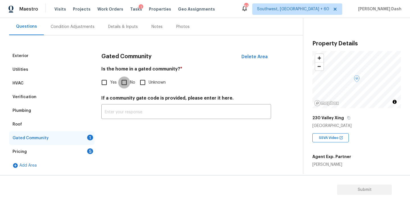
click at [119, 83] on input "No" at bounding box center [124, 82] width 12 height 12
checkbox input "true"
click at [86, 147] on div "Pricing 5" at bounding box center [51, 152] width 85 height 14
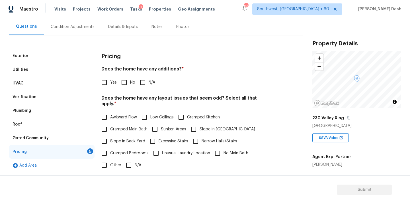
click at [120, 83] on input "No" at bounding box center [124, 82] width 12 height 12
checkbox input "true"
click at [135, 163] on span "N/A" at bounding box center [138, 166] width 7 height 6
click at [134, 160] on input "N/A" at bounding box center [129, 165] width 12 height 12
checkbox input "true"
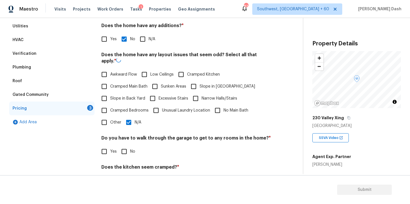
scroll to position [125, 0]
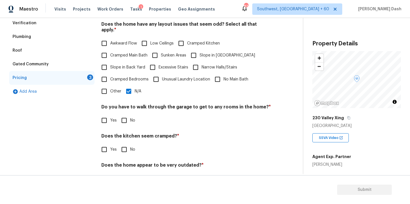
click at [128, 114] on input "No" at bounding box center [124, 120] width 12 height 12
checkbox input "true"
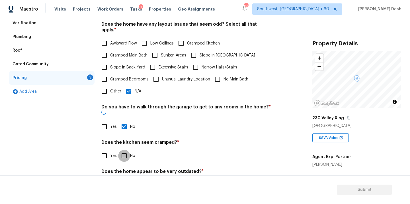
click at [128, 149] on input "No" at bounding box center [124, 155] width 12 height 12
checkbox input "true"
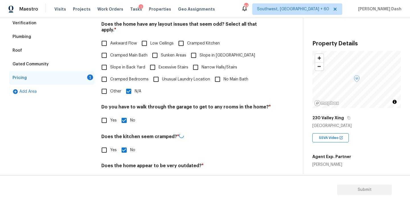
click at [128, 178] on section "Submit" at bounding box center [205, 189] width 410 height 29
click at [127, 173] on input "No" at bounding box center [124, 179] width 12 height 12
checkbox input "true"
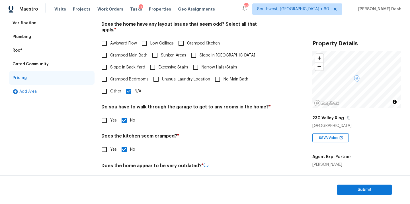
click at [69, 155] on div "Exterior Utilities HVAC Verification Plumbing Roof Gated Community Pricing Add …" at bounding box center [51, 83] width 85 height 216
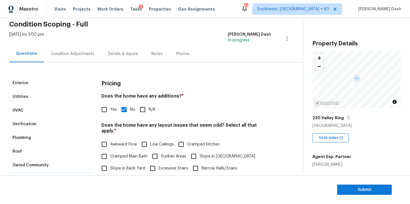
click at [66, 52] on div "Condition Adjustments" at bounding box center [73, 54] width 44 height 6
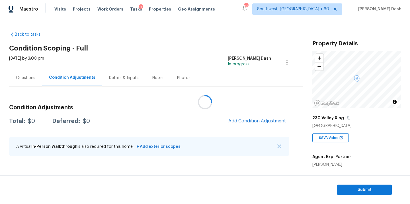
click at [266, 125] on div at bounding box center [205, 102] width 410 height 204
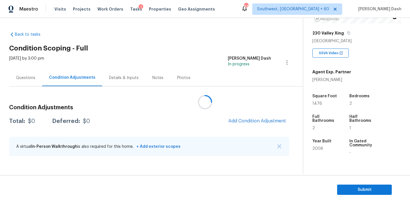
scroll to position [114, 0]
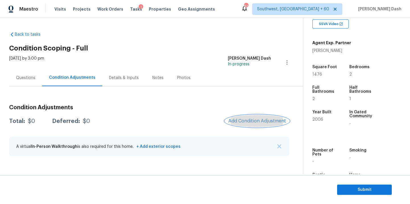
click at [259, 120] on span "Add Condition Adjustment" at bounding box center [256, 120] width 57 height 5
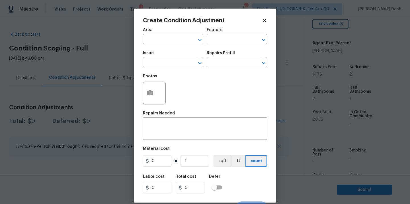
click at [182, 45] on span "Area ​" at bounding box center [173, 35] width 60 height 23
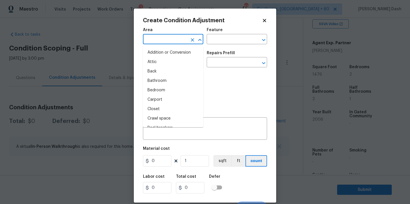
click at [180, 42] on input "text" at bounding box center [165, 39] width 44 height 9
type input "ro"
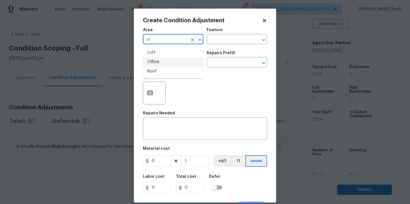
type input "o"
click at [154, 56] on li "Roof" at bounding box center [173, 52] width 60 height 9
click at [201, 39] on icon "Open" at bounding box center [199, 40] width 3 height 2
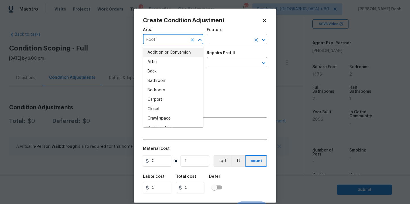
type input "Roof"
click at [214, 44] on input "text" at bounding box center [229, 39] width 44 height 9
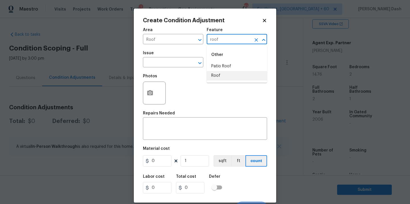
click at [215, 76] on li "Roof" at bounding box center [237, 75] width 60 height 9
type input "Roof"
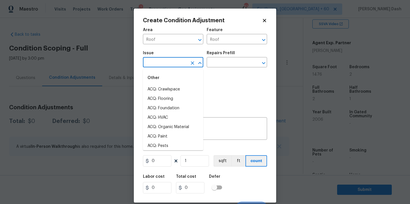
click at [180, 61] on input "text" at bounding box center [165, 62] width 44 height 9
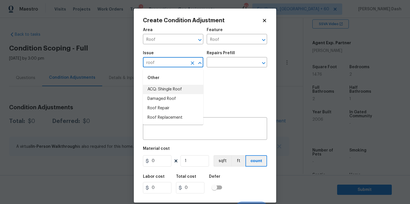
click at [164, 90] on li "ACQ: Shingle Roof" at bounding box center [173, 89] width 60 height 9
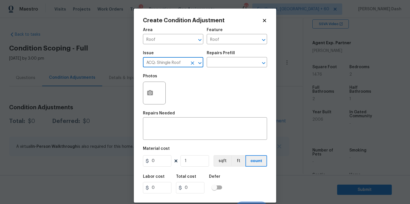
type input "ACQ: Shingle Roof"
click at [213, 68] on div "Issue ACQ: Shingle Roof ​ Repairs Prefill ​" at bounding box center [205, 59] width 124 height 23
click at [215, 65] on input "text" at bounding box center [229, 62] width 44 height 9
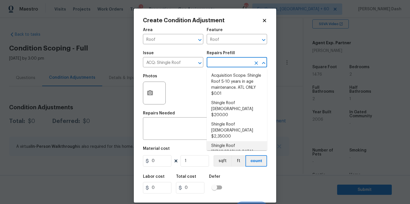
click at [243, 141] on li "Shingle Roof 16-20 Years Old $9,500.00" at bounding box center [237, 151] width 60 height 21
type input "Acquisition"
type textarea "Acquisition Scope: Shingle Roof 16-20 years in age maintenance."
type input "9500"
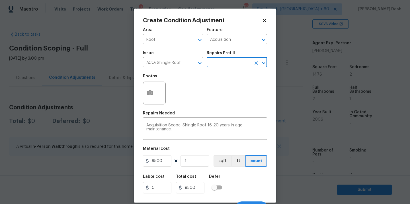
scroll to position [9, 0]
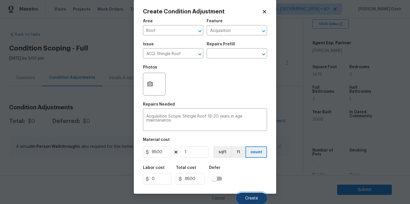
click at [253, 200] on button "Create" at bounding box center [251, 197] width 31 height 11
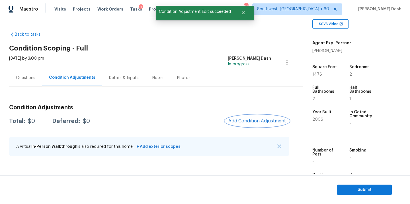
scroll to position [0, 0]
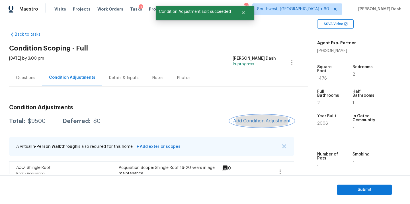
click at [256, 118] on button "Add Condition Adjustment" at bounding box center [262, 121] width 64 height 12
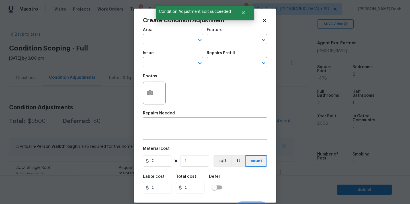
click at [256, 118] on div "Repairs Needed" at bounding box center [205, 114] width 124 height 7
click at [171, 32] on div "Area" at bounding box center [173, 31] width 60 height 7
click at [171, 36] on input "text" at bounding box center [165, 39] width 44 height 9
click at [169, 54] on li "HVAC" at bounding box center [173, 52] width 60 height 9
type input "HVAC"
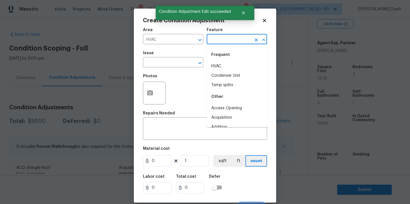
click at [220, 39] on input "text" at bounding box center [229, 39] width 44 height 9
type input "HVA"
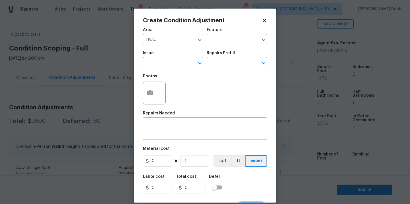
click at [225, 77] on div "Photos" at bounding box center [205, 89] width 124 height 37
click at [224, 44] on div "Area HVAC ​ Feature ​" at bounding box center [205, 35] width 124 height 23
click at [224, 44] on input "text" at bounding box center [229, 39] width 44 height 9
click at [221, 66] on li "HVAC" at bounding box center [237, 65] width 60 height 9
type input "HVAC"
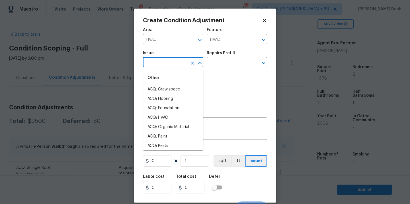
click at [176, 66] on input "text" at bounding box center [165, 62] width 44 height 9
click at [168, 116] on li "ACQ: HVAC" at bounding box center [173, 117] width 60 height 9
type input "ACQ: HVAC"
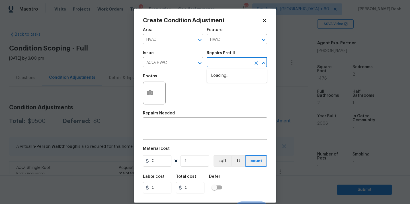
click at [221, 63] on input "text" at bounding box center [229, 62] width 44 height 9
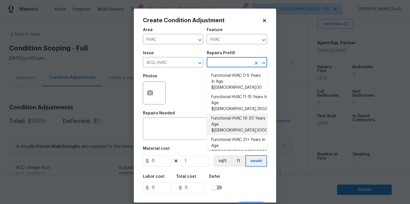
click at [235, 114] on li "Functional HVAC 16-20 Years In Age $6,500.00" at bounding box center [237, 124] width 60 height 21
type input "Acquisition"
type textarea "Acquisition Scope: Functional HVAC 16-20 years"
type input "6500"
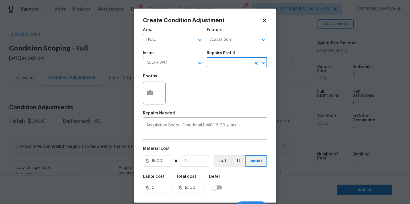
scroll to position [9, 0]
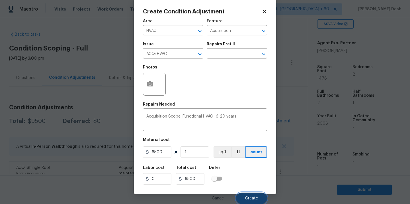
click at [245, 193] on button "Create" at bounding box center [251, 197] width 31 height 11
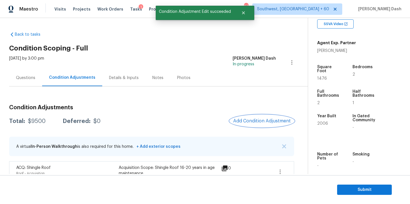
scroll to position [0, 0]
click at [254, 118] on button "Add Condition Adjustment" at bounding box center [262, 121] width 64 height 12
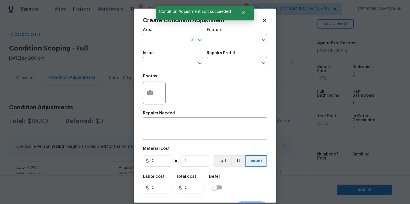
click at [176, 40] on input "text" at bounding box center [165, 39] width 44 height 9
click at [174, 61] on li "Exterior Overall" at bounding box center [173, 61] width 60 height 9
type input "Exterior Overall"
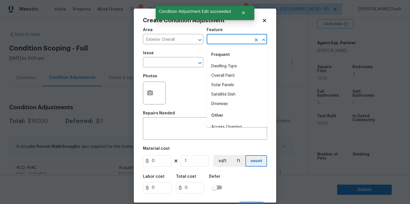
click at [221, 37] on input "text" at bounding box center [229, 39] width 44 height 9
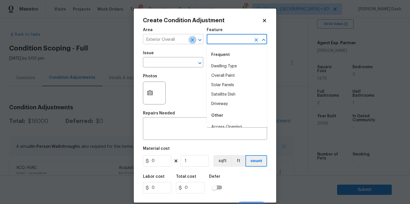
click at [194, 38] on icon "Clear" at bounding box center [193, 40] width 6 height 6
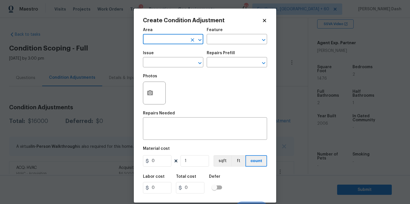
click at [185, 38] on input "text" at bounding box center [165, 39] width 44 height 9
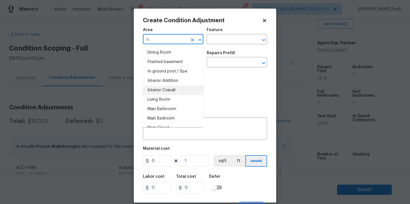
click at [172, 95] on li "Living Room" at bounding box center [173, 99] width 60 height 9
type input "Living Room"
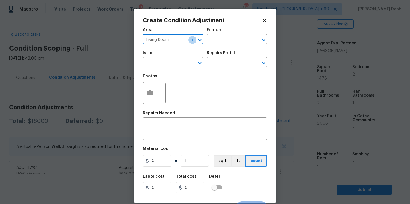
click at [191, 42] on icon "Clear" at bounding box center [193, 40] width 6 height 6
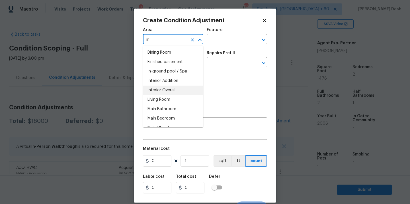
click at [182, 89] on li "Interior Overall" at bounding box center [173, 89] width 60 height 9
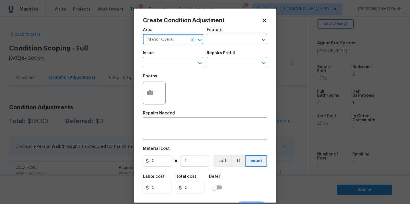
type input "Interior Overall"
click at [218, 44] on div "Area Interior Overall ​ Feature ​" at bounding box center [205, 35] width 124 height 23
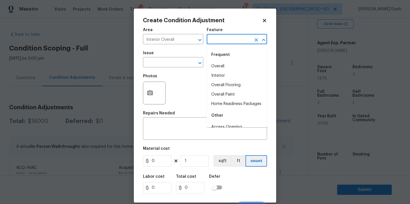
click at [218, 40] on input "text" at bounding box center [229, 39] width 44 height 9
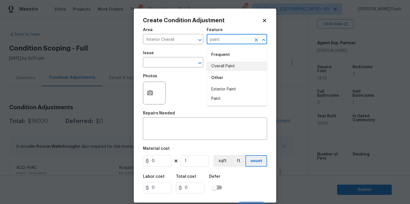
click at [212, 69] on li "Overall Paint" at bounding box center [237, 65] width 60 height 9
click at [188, 67] on div at bounding box center [195, 63] width 15 height 8
type input "Overall Paint"
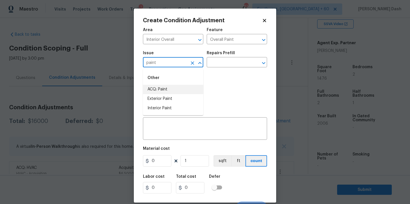
click at [165, 87] on li "ACQ: Paint" at bounding box center [173, 89] width 60 height 9
type input "ACQ: Paint"
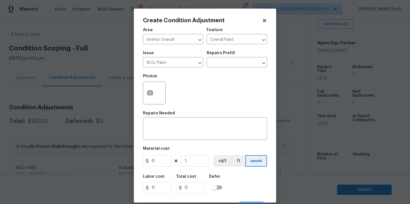
click at [221, 55] on h5 "Repairs Prefill" at bounding box center [221, 53] width 28 height 4
click at [221, 61] on input "text" at bounding box center [229, 62] width 44 height 9
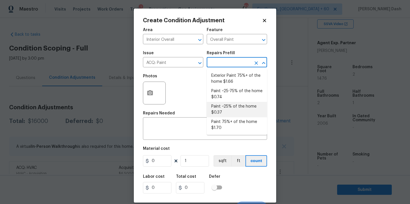
click at [221, 106] on li "Paint ~25% of the home $0.37" at bounding box center [237, 109] width 60 height 15
type input "Acquisition"
type textarea "Acquisition Scope: ~25% of the home needs interior paint"
type input "0.37"
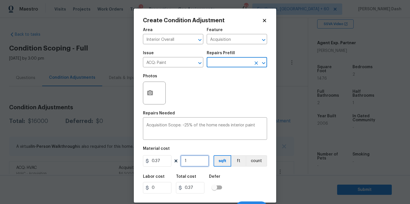
click at [196, 165] on input "1" at bounding box center [194, 160] width 28 height 11
type input "0"
type input "1"
type input "0.37"
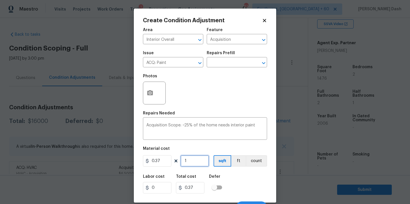
type input "14"
type input "5.18"
type input "147"
type input "54.39"
type input "1476"
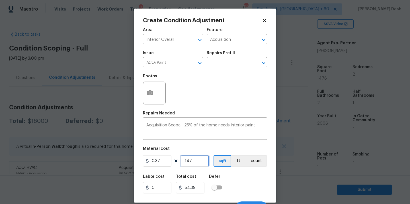
type input "546.12"
type input "1476"
click at [239, 173] on div "Labor cost 0 Total cost 546.12 Defer" at bounding box center [205, 184] width 124 height 26
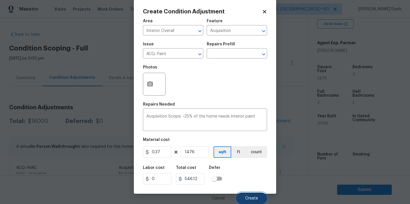
click at [249, 194] on button "Create" at bounding box center [251, 197] width 31 height 11
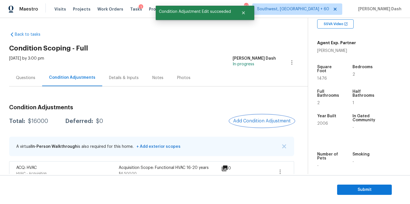
scroll to position [0, 0]
click at [272, 122] on div at bounding box center [205, 102] width 410 height 204
click at [271, 115] on button "Add Condition Adjustment" at bounding box center [262, 121] width 64 height 12
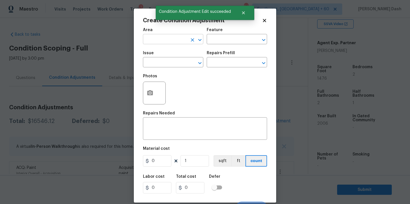
click at [179, 43] on input "text" at bounding box center [165, 39] width 44 height 9
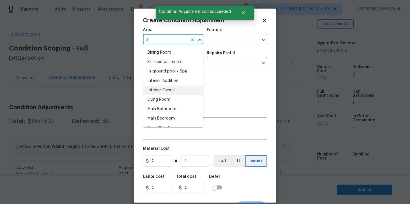
click at [168, 91] on li "Interior Overall" at bounding box center [173, 89] width 60 height 9
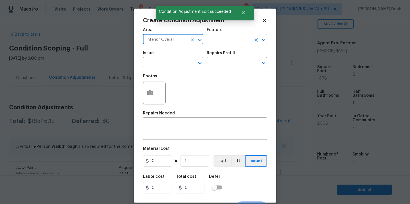
type input "Interior Overall"
click at [212, 41] on input "text" at bounding box center [229, 39] width 44 height 9
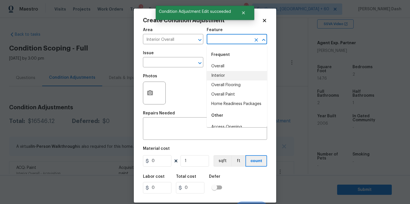
click at [218, 75] on li "Interior" at bounding box center [237, 75] width 60 height 9
type input "Interior"
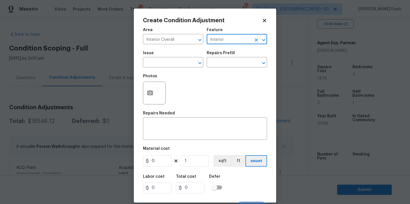
click at [257, 41] on icon "Clear" at bounding box center [256, 40] width 6 height 6
drag, startPoint x: 233, startPoint y: 40, endPoint x: 230, endPoint y: 44, distance: 5.1
click at [233, 40] on input "text" at bounding box center [229, 39] width 44 height 9
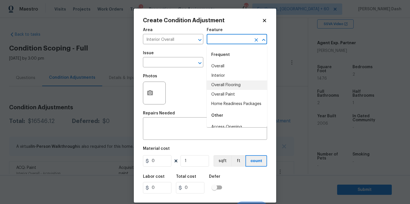
click at [220, 87] on li "Overall Flooring" at bounding box center [237, 84] width 60 height 9
type input "Overall Flooring"
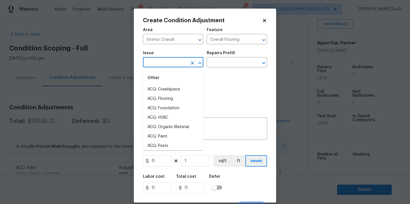
click at [179, 66] on input "text" at bounding box center [165, 62] width 44 height 9
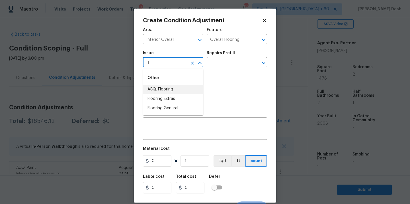
click at [170, 90] on li "ACQ: Flooring" at bounding box center [173, 89] width 60 height 9
type input "ACQ: Flooring"
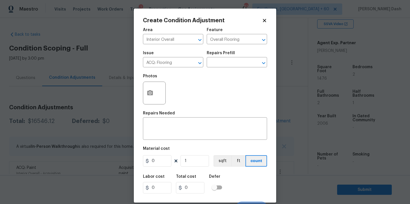
click at [230, 51] on h5 "Repairs Prefill" at bounding box center [221, 53] width 28 height 4
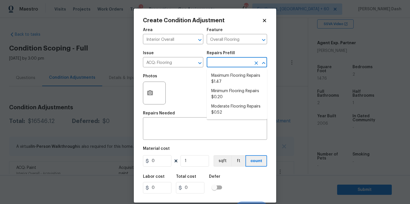
click at [230, 65] on input "text" at bounding box center [229, 62] width 44 height 9
click at [219, 94] on li "Minimum Flooring Repairs $0.20" at bounding box center [237, 93] width 60 height 15
type input "Acquisition"
type textarea "Acquisition Scope: Minimum flooring repairs"
type input "0.2"
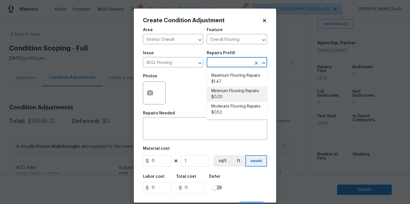
type input "0.2"
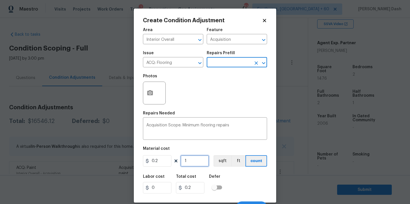
click at [195, 156] on input "1" at bounding box center [194, 160] width 28 height 11
type input "15"
type input "3"
type input "157"
type input "31.4"
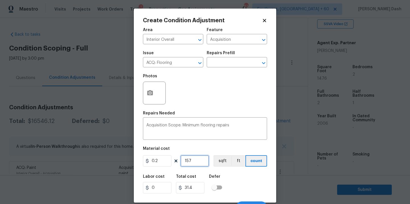
type input "1576"
type input "315.2"
type input "157"
type input "31.4"
type input "15"
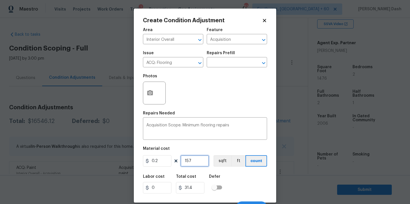
type input "3"
type input "1"
type input "0.2"
type input "0"
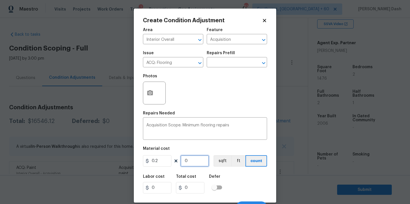
type input "1"
type input "0.2"
type input "14"
type input "2.8"
type input "147"
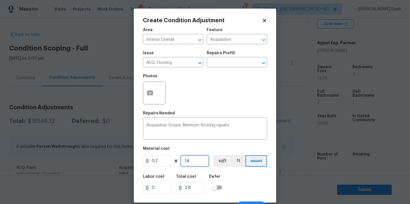
type input "29.4"
type input "1476"
type input "295.2"
type input "1476"
click at [223, 156] on button "sqft" at bounding box center [222, 160] width 18 height 11
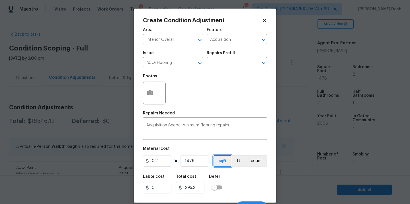
scroll to position [9, 0]
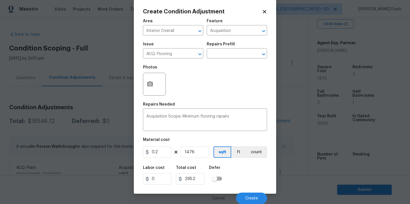
click at [251, 191] on div "Cancel Create" at bounding box center [205, 196] width 124 height 16
click at [253, 198] on span "Create" at bounding box center [251, 198] width 13 height 4
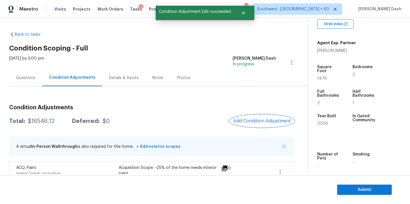
scroll to position [0, 0]
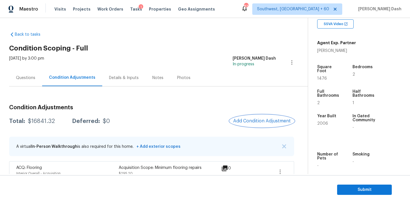
click at [246, 121] on span "Add Condition Adjustment" at bounding box center [261, 120] width 57 height 5
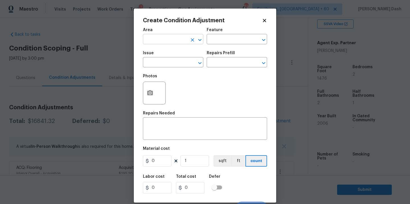
click at [178, 36] on input "text" at bounding box center [165, 39] width 44 height 9
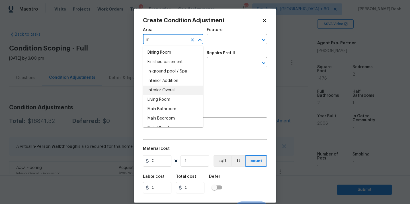
click at [169, 85] on li "Interior Overall" at bounding box center [173, 89] width 60 height 9
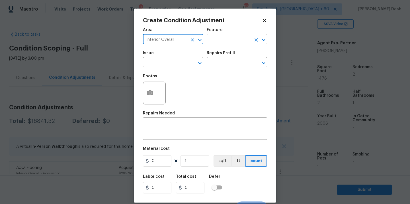
type input "Interior Overall"
click at [224, 40] on input "text" at bounding box center [229, 39] width 44 height 9
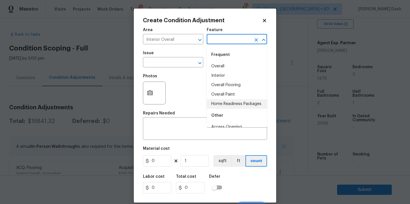
click at [228, 106] on li "Home Readiness Packages" at bounding box center [237, 103] width 60 height 9
type input "Home Readiness Packages"
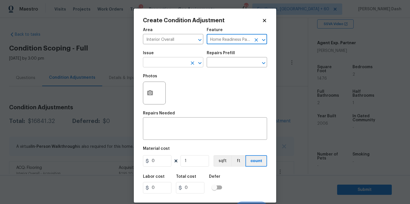
click at [182, 63] on input "text" at bounding box center [165, 62] width 44 height 9
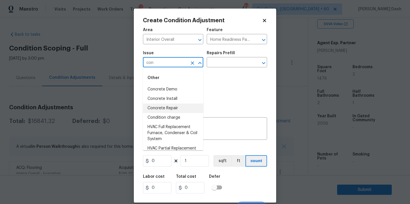
click at [176, 117] on li "Condition charge" at bounding box center [173, 117] width 60 height 9
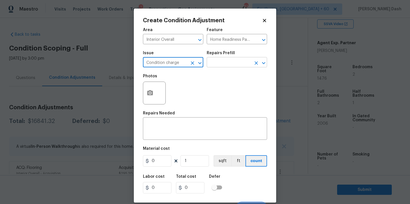
type input "Condition charge"
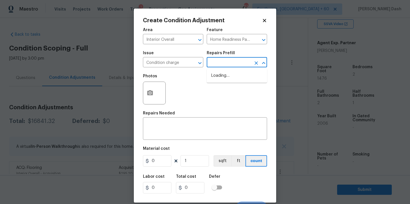
click at [219, 65] on input "text" at bounding box center [229, 62] width 44 height 9
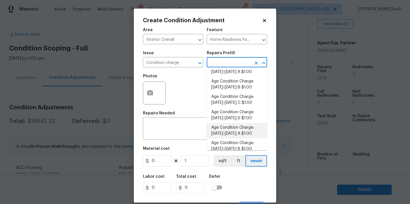
scroll to position [129, 0]
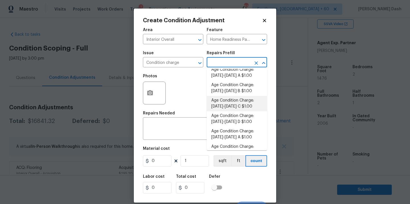
click at [231, 91] on li "Age Condition Charge: 1993-2008 B $1.00" at bounding box center [237, 87] width 60 height 15
type textarea "Age Condition Charge: 1993-2008 B"
type input "1"
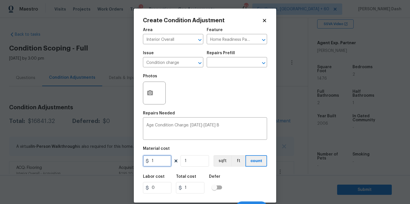
click at [158, 162] on input "1" at bounding box center [157, 160] width 28 height 11
type input "2000"
click at [249, 187] on div "Labor cost 0 Total cost 2000 Defer" at bounding box center [205, 184] width 124 height 26
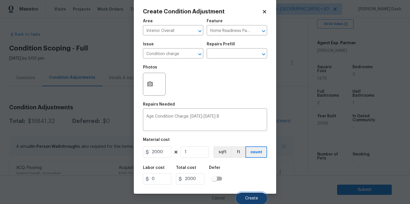
click at [249, 196] on span "Create" at bounding box center [251, 198] width 13 height 4
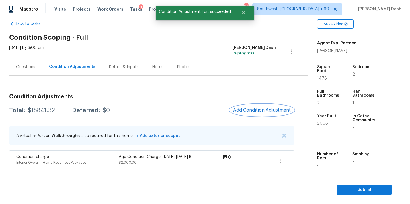
scroll to position [23, 0]
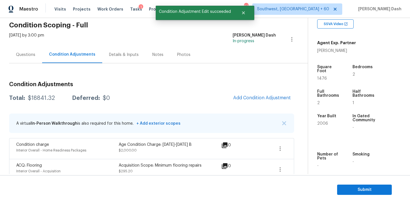
click at [44, 97] on div "$18841.32" at bounding box center [41, 98] width 27 height 6
copy div "$18841.32"
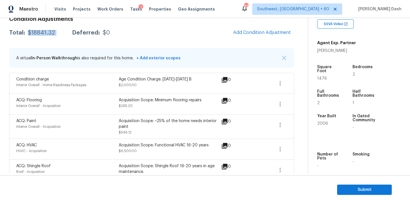
scroll to position [91, 0]
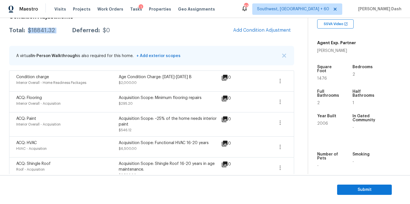
click at [45, 29] on div "$18841.32" at bounding box center [41, 31] width 27 height 6
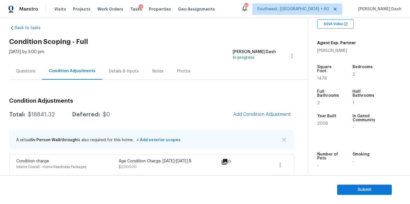
click at [36, 82] on div "Condition Adjustments Total: $18841.32 Deferred: $0 Add Condition Adjustment A …" at bounding box center [151, 173] width 285 height 186
click at [29, 73] on div "Questions" at bounding box center [25, 71] width 19 height 6
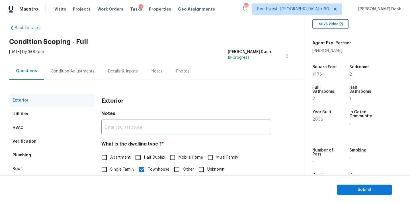
scroll to position [71, 0]
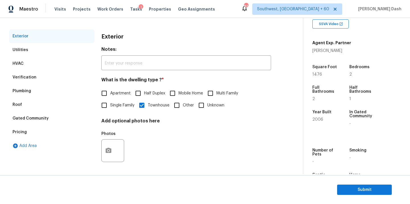
click at [25, 128] on div "Pricing" at bounding box center [51, 132] width 85 height 14
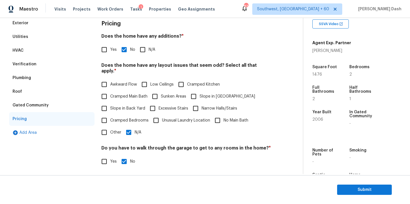
scroll to position [114, 0]
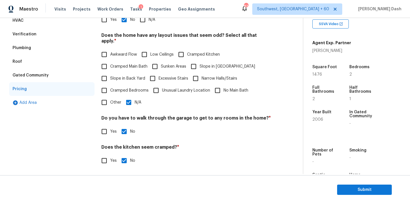
click at [23, 29] on div "Verification" at bounding box center [51, 34] width 85 height 14
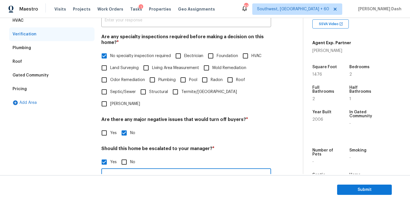
click at [144, 169] on input "This is an ALA full virtual. Needs review." at bounding box center [186, 175] width 170 height 13
click at [380, 193] on button "Submit" at bounding box center [364, 189] width 55 height 11
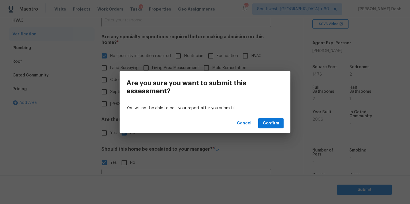
click at [272, 117] on div "Cancel Confirm" at bounding box center [205, 123] width 171 height 20
click at [272, 118] on button "Confirm" at bounding box center [270, 123] width 25 height 11
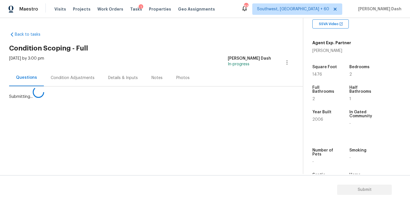
scroll to position [0, 0]
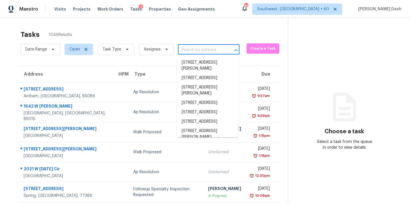
click at [186, 48] on input "text" at bounding box center [201, 50] width 46 height 9
paste input "[STREET_ADDRESS]"
type input "[STREET_ADDRESS]"
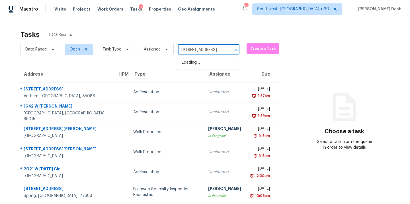
scroll to position [0, 42]
click at [209, 52] on input "text" at bounding box center [201, 50] width 46 height 9
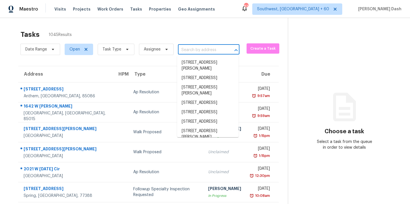
paste input "[STREET_ADDRESS]"
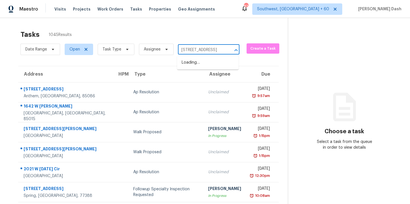
type input "[STREET_ADDRESS]"
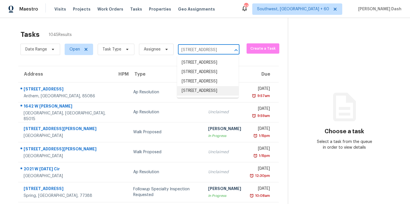
click at [200, 95] on li "[STREET_ADDRESS]" at bounding box center [207, 90] width 61 height 9
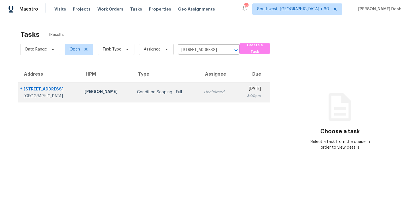
click at [204, 92] on div "Unclaimed" at bounding box center [218, 92] width 28 height 6
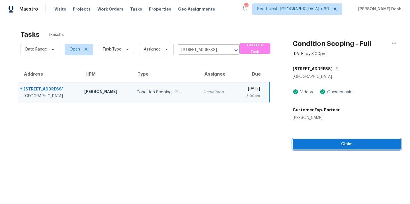
click at [369, 145] on span "Claim" at bounding box center [346, 143] width 99 height 7
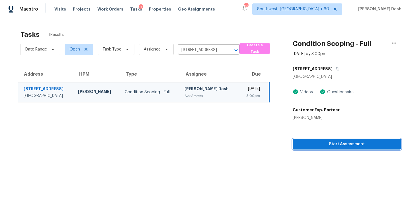
click at [341, 145] on span "Start Assessment" at bounding box center [346, 143] width 99 height 7
